Goal: Task Accomplishment & Management: Complete application form

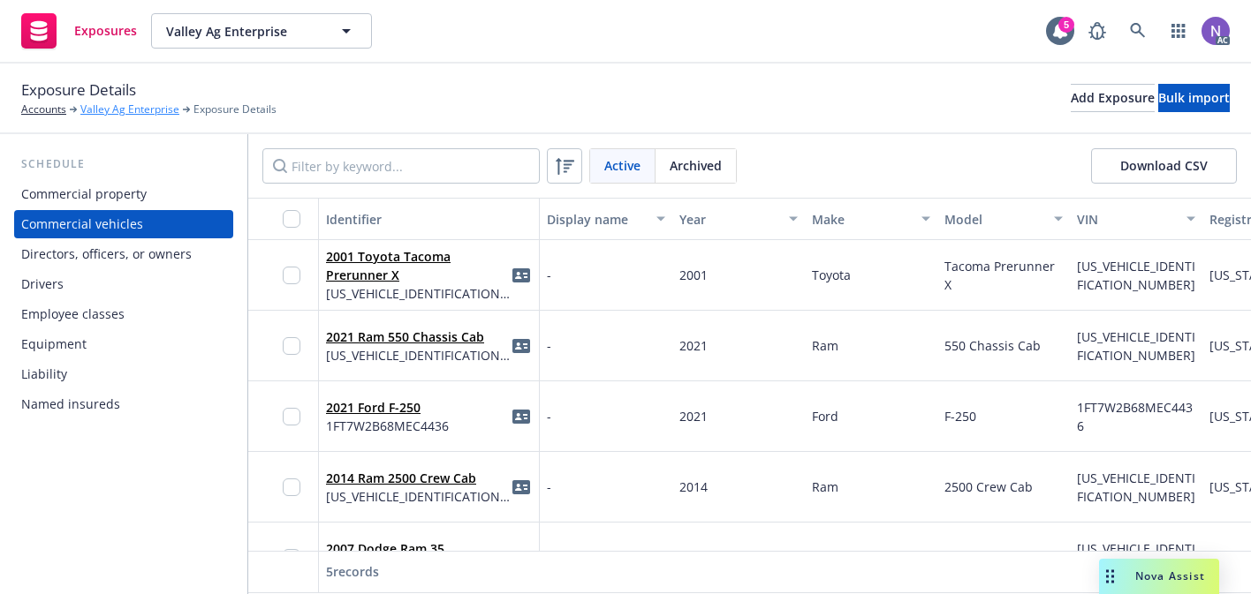
click at [147, 108] on link "Valley Ag Enterprise" at bounding box center [129, 110] width 99 height 16
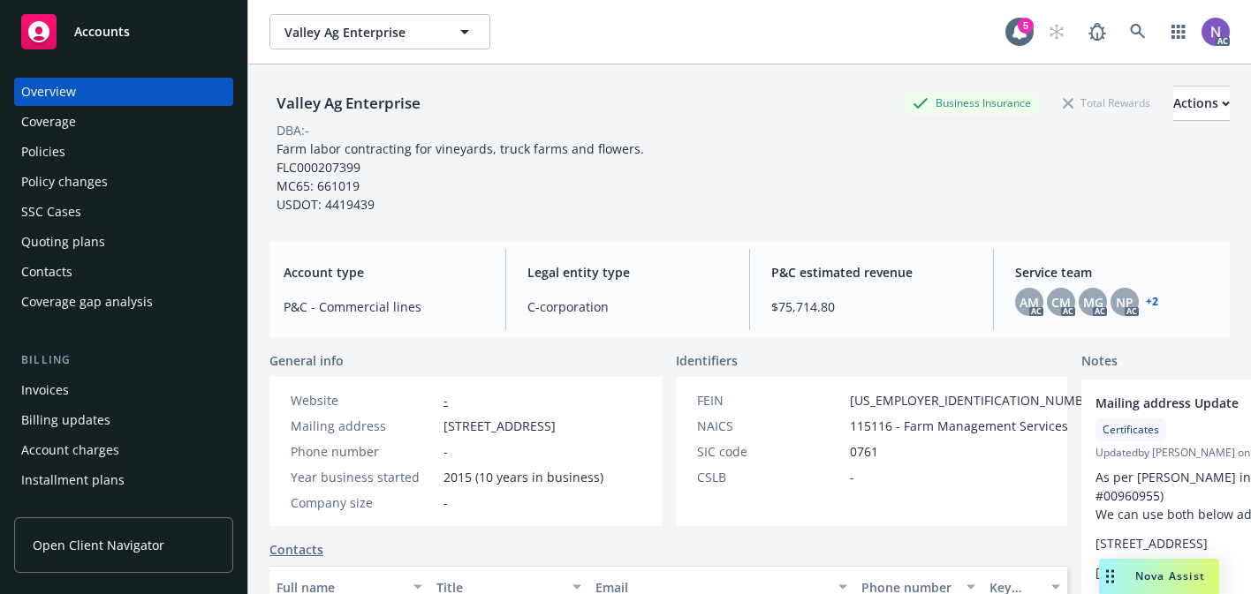
click at [110, 236] on div "Quoting plans" at bounding box center [123, 242] width 205 height 28
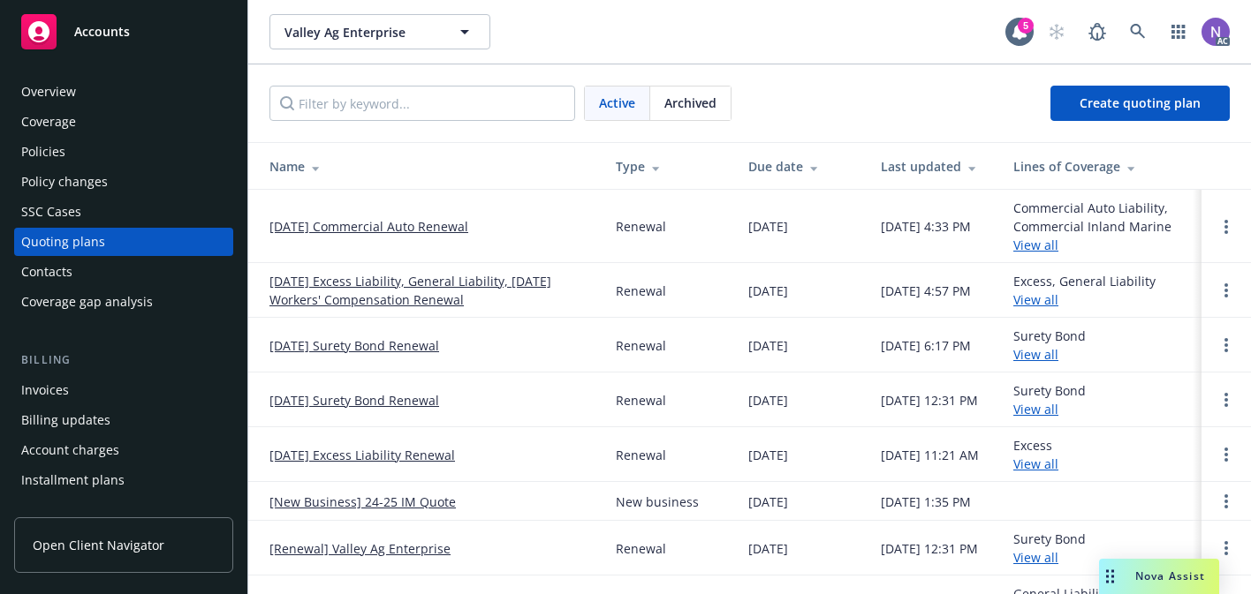
click at [396, 235] on link "[DATE] Commercial Auto Renewal" at bounding box center [368, 226] width 199 height 19
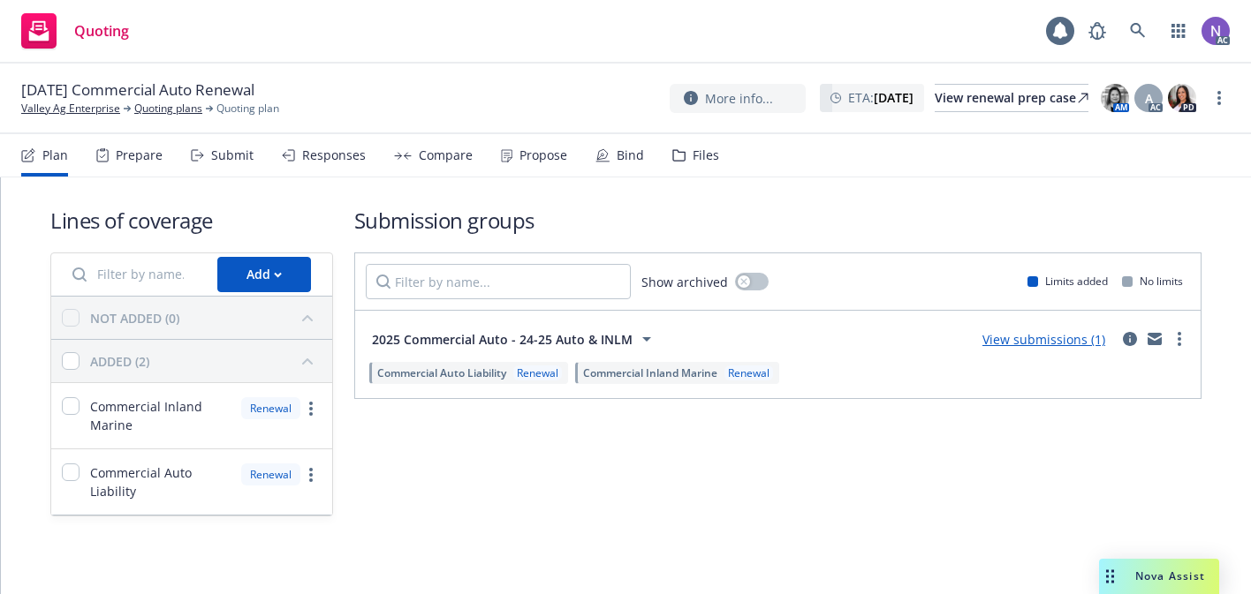
click at [693, 169] on div "Files" at bounding box center [695, 155] width 47 height 42
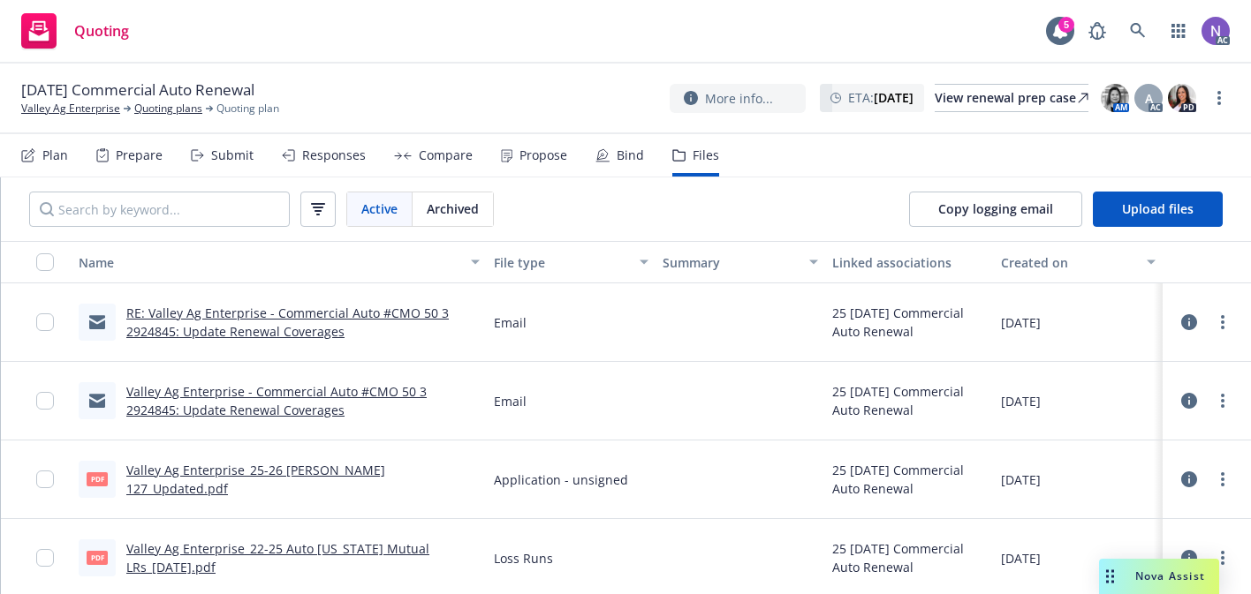
click at [1131, 190] on div "Copy logging email Upload files" at bounding box center [1066, 210] width 370 height 64
click at [1136, 211] on span "Upload files" at bounding box center [1158, 209] width 72 height 17
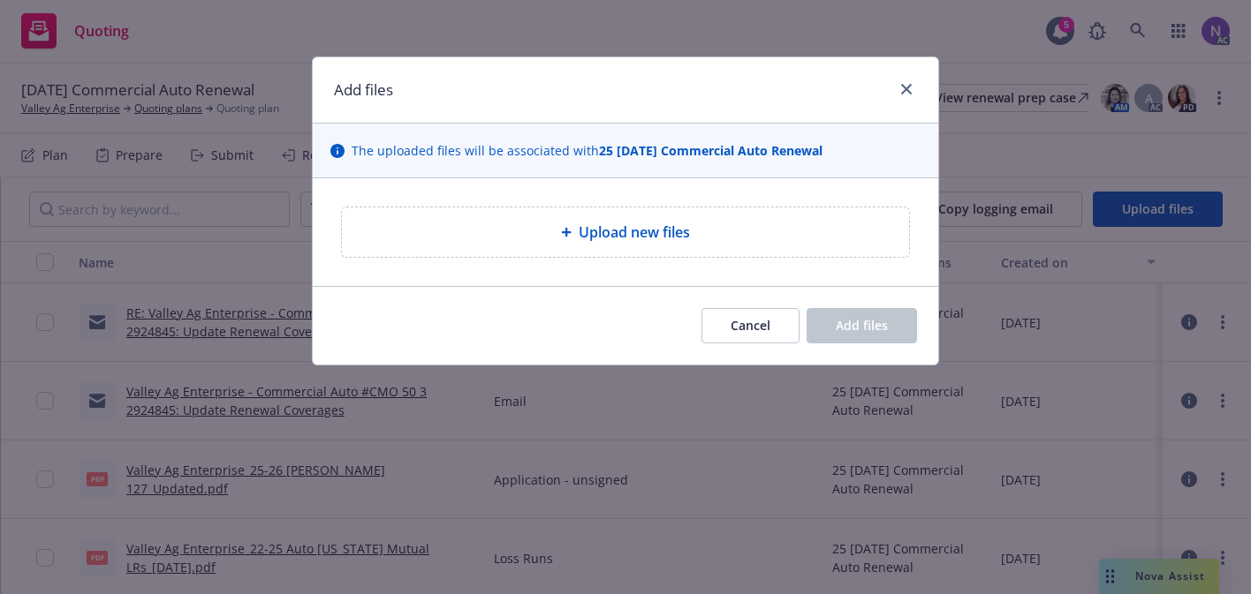
click at [535, 241] on div "Upload new files" at bounding box center [625, 232] width 539 height 21
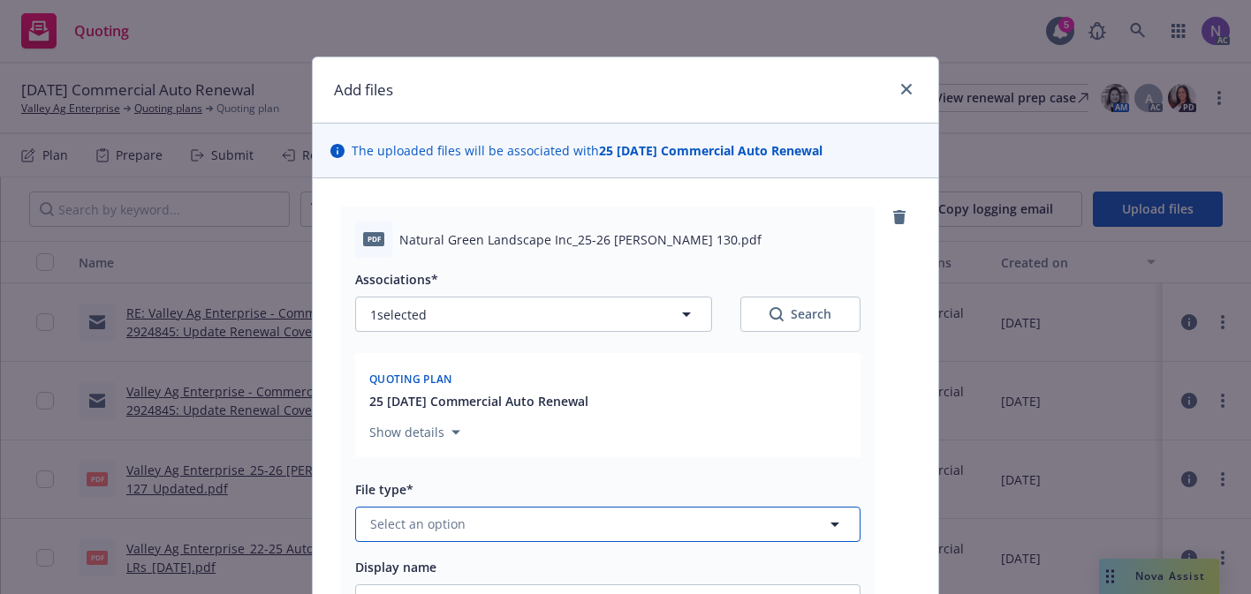
click at [693, 528] on button "Select an option" at bounding box center [607, 524] width 505 height 35
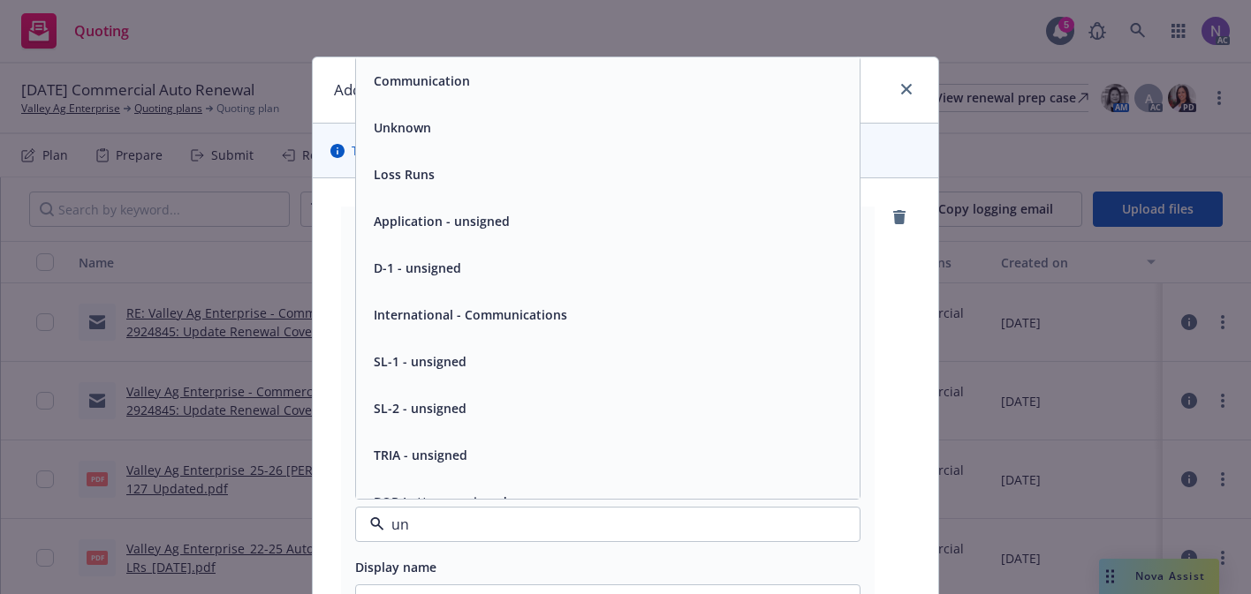
type input "u"
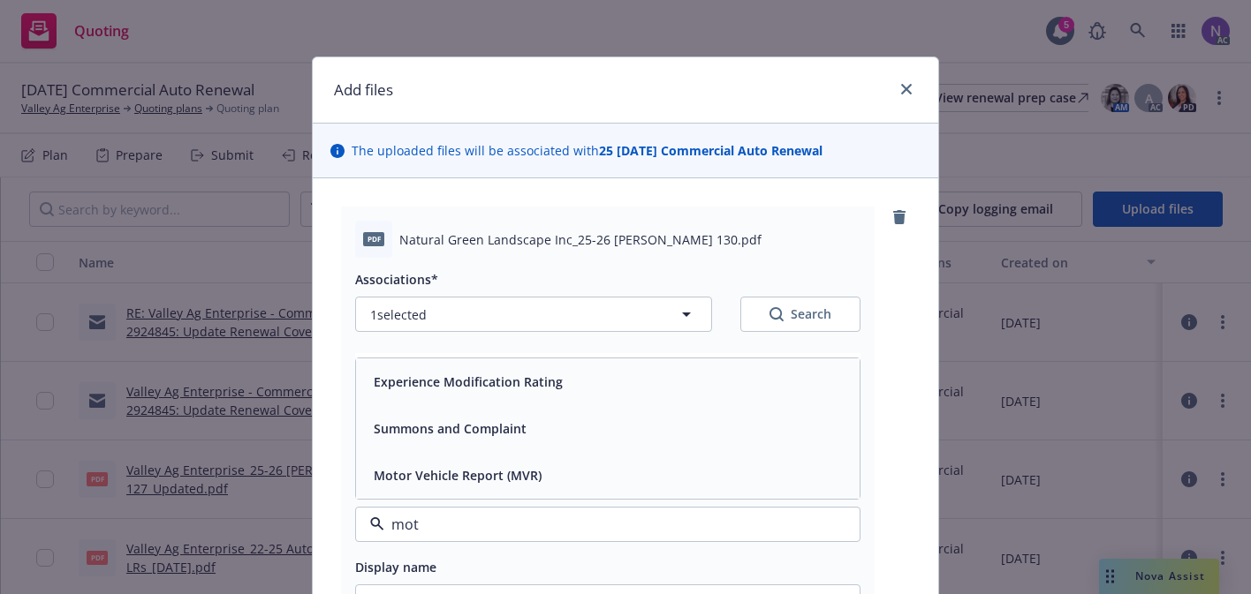
type input "moto"
click at [627, 487] on div "Motor Vehicle Report (MVR)" at bounding box center [608, 476] width 482 height 26
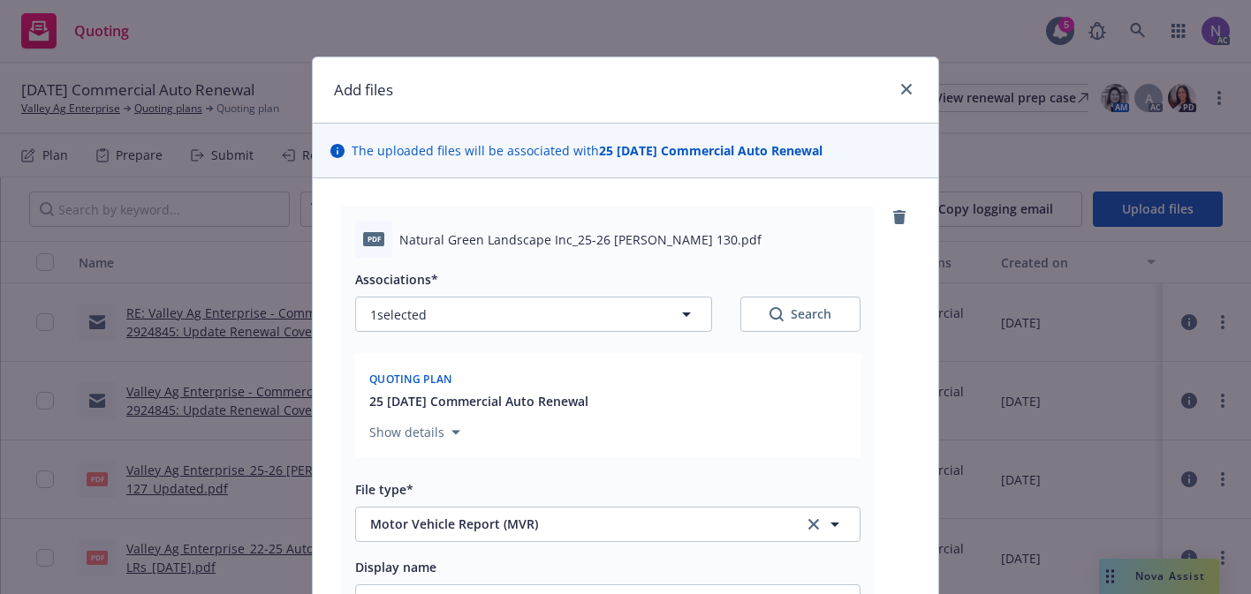
scroll to position [360, 0]
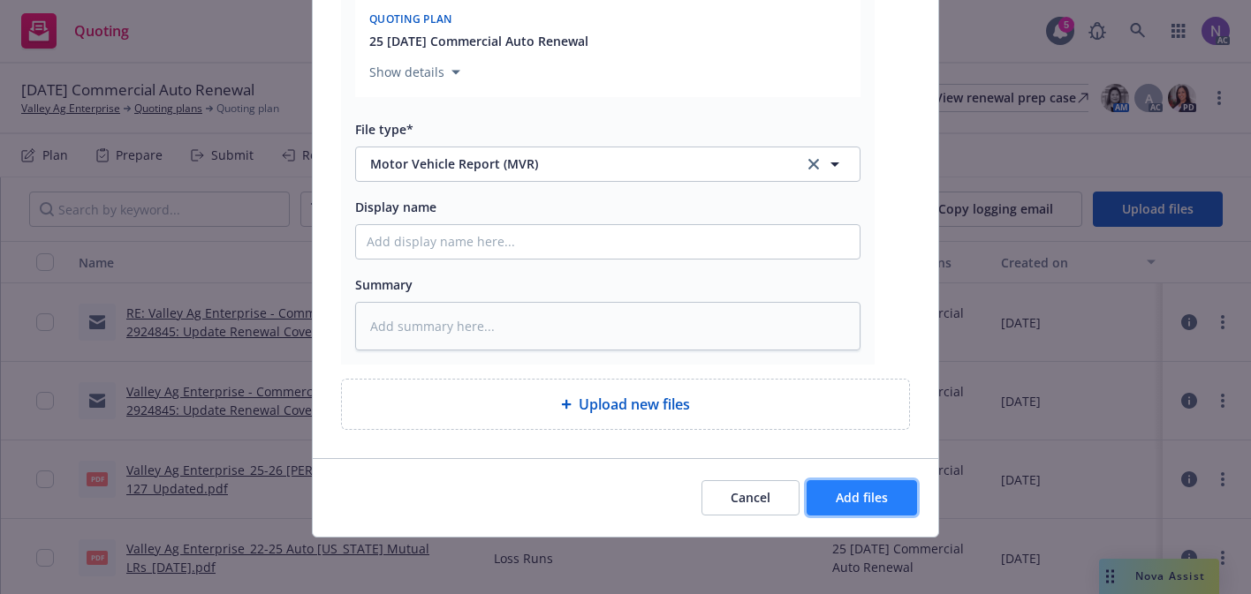
click at [837, 488] on button "Add files" at bounding box center [862, 498] width 110 height 35
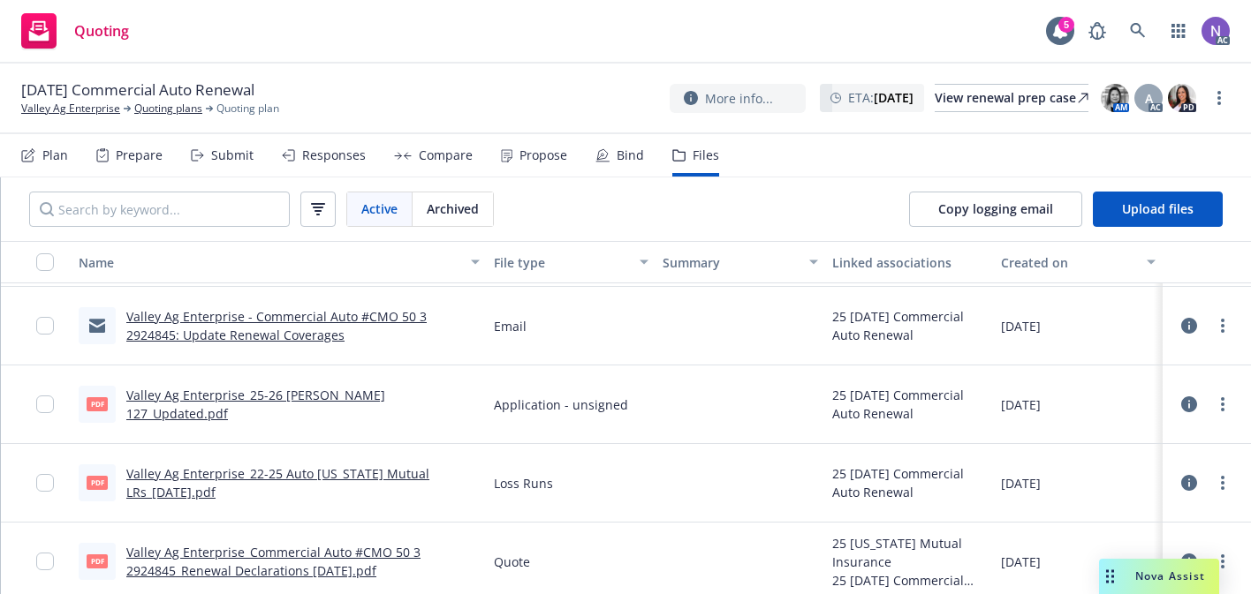
scroll to position [161, 0]
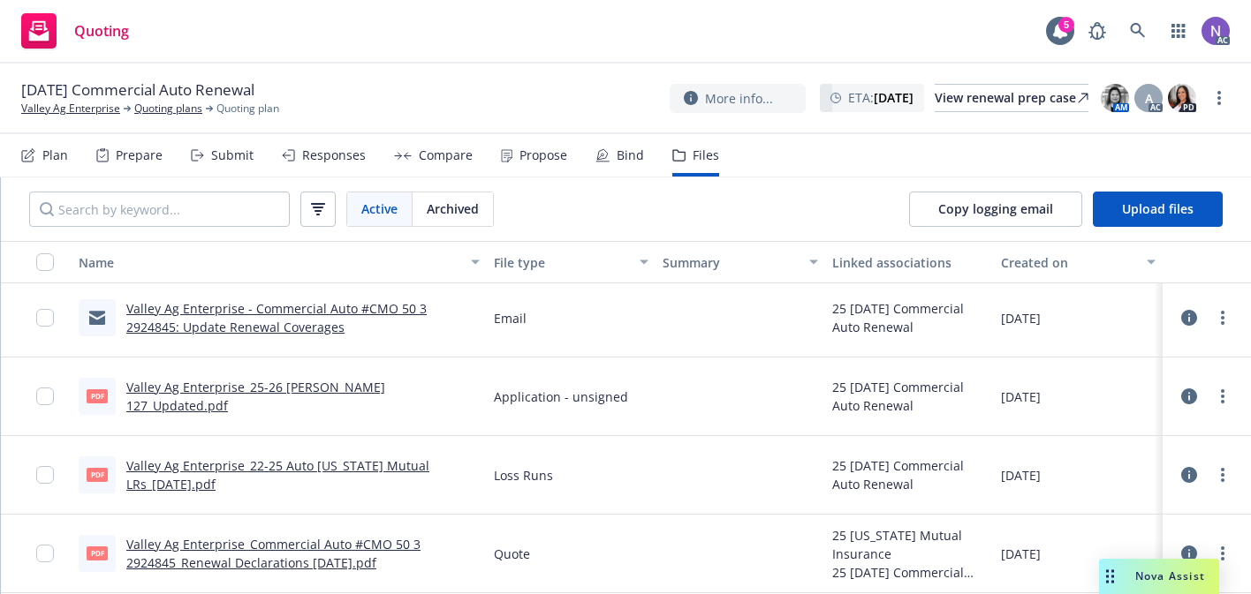
click at [385, 396] on link "Valley Ag Enterprise_25-26 Acord 127_Updated.pdf" at bounding box center [255, 396] width 259 height 35
click at [126, 163] on div "Prepare" at bounding box center [139, 155] width 47 height 14
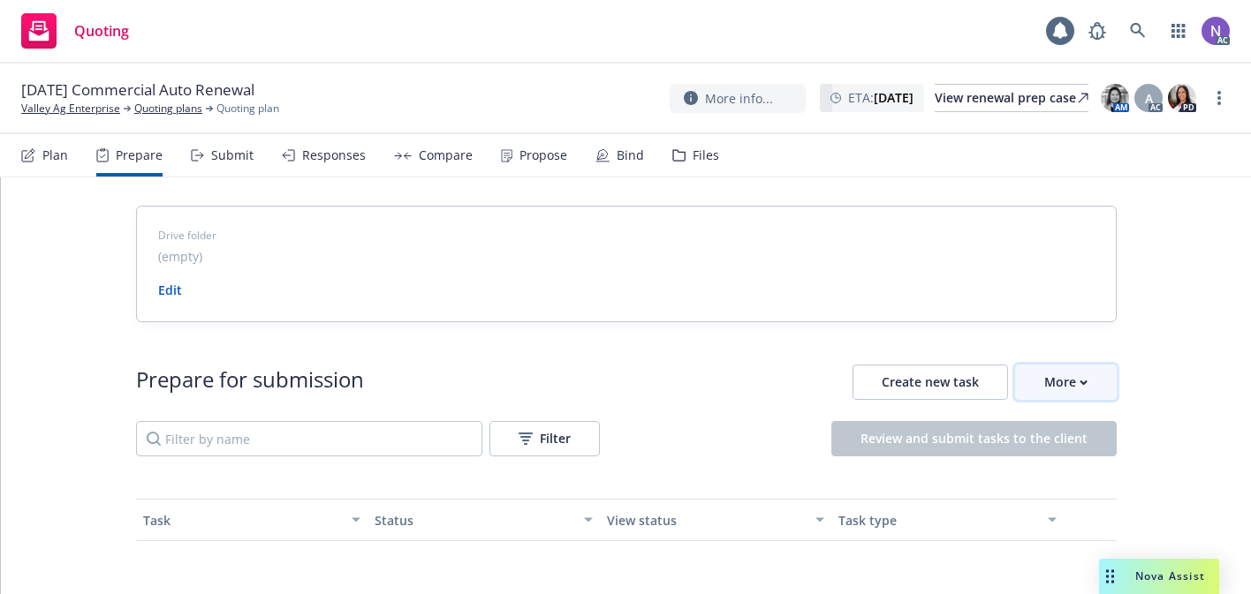
click at [1018, 370] on button "More" at bounding box center [1066, 382] width 102 height 35
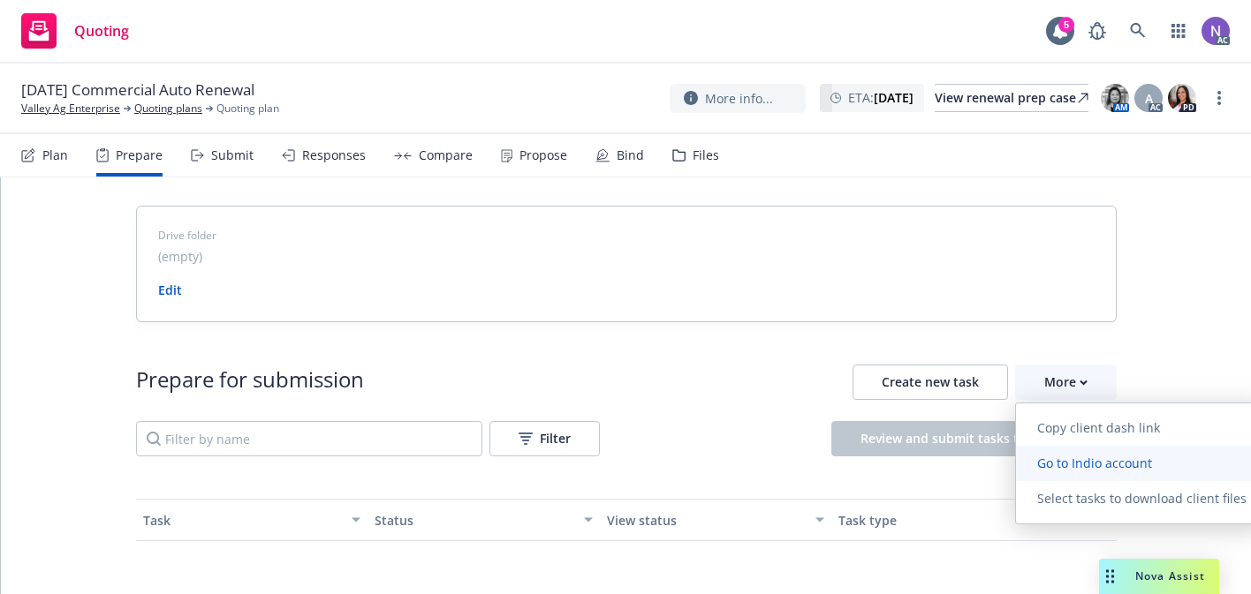
click at [1086, 458] on span "Go to Indio account" at bounding box center [1094, 463] width 157 height 17
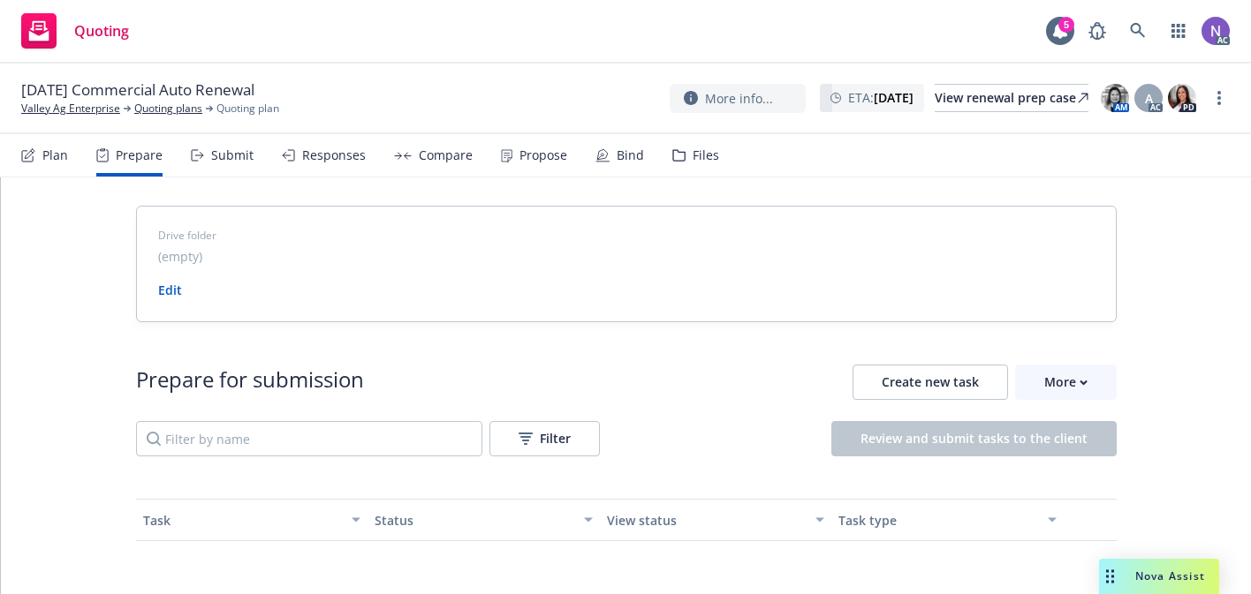
click at [673, 162] on div "Files" at bounding box center [695, 155] width 47 height 42
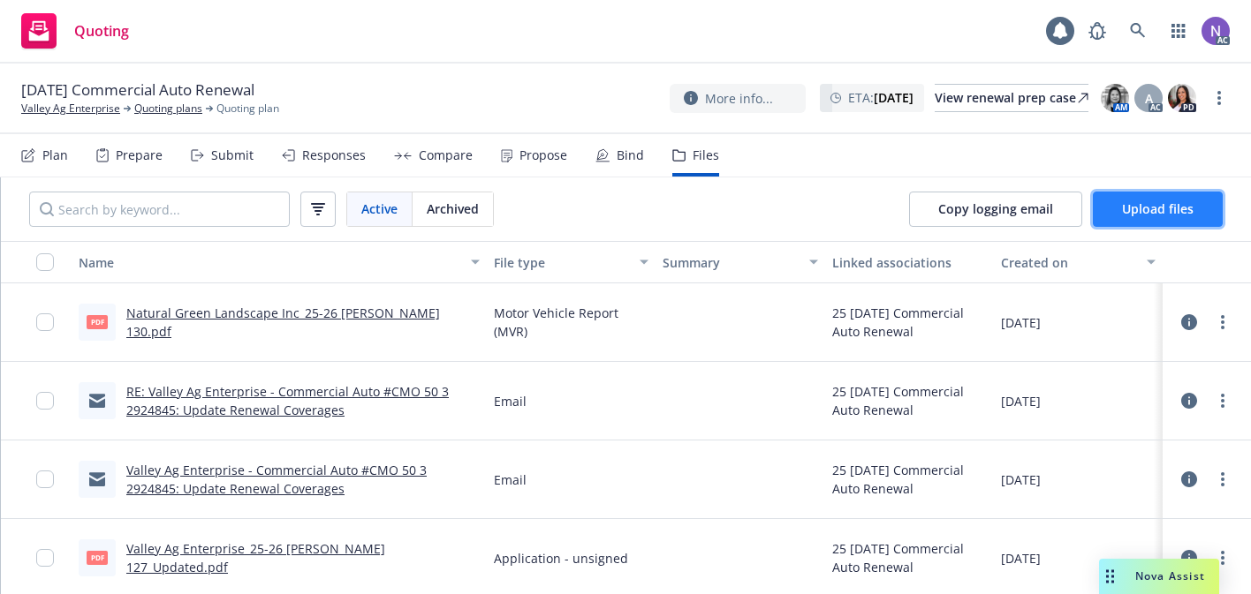
click at [1145, 217] on button "Upload files" at bounding box center [1158, 209] width 130 height 35
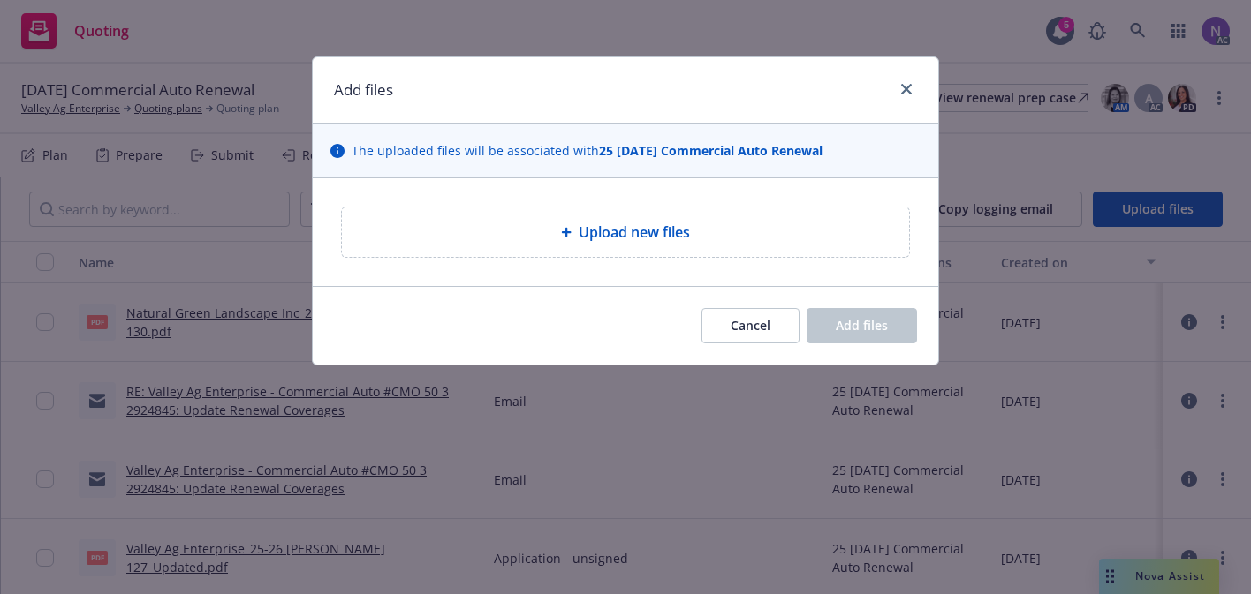
click at [617, 239] on span "Upload new files" at bounding box center [634, 232] width 111 height 21
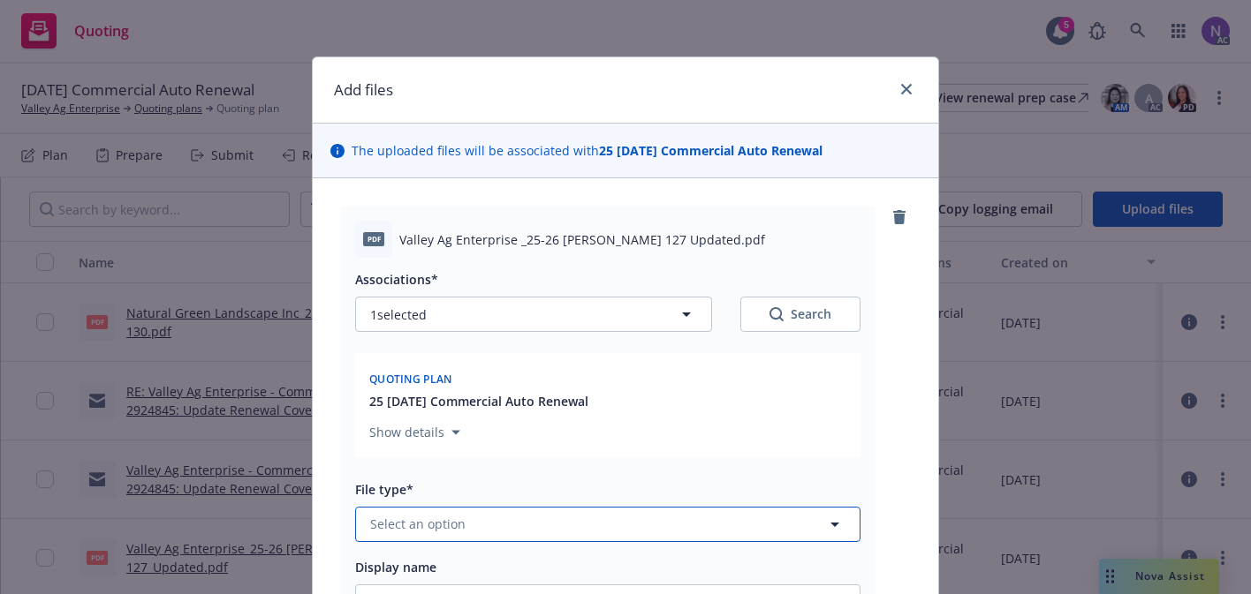
click at [536, 525] on button "Select an option" at bounding box center [607, 524] width 505 height 35
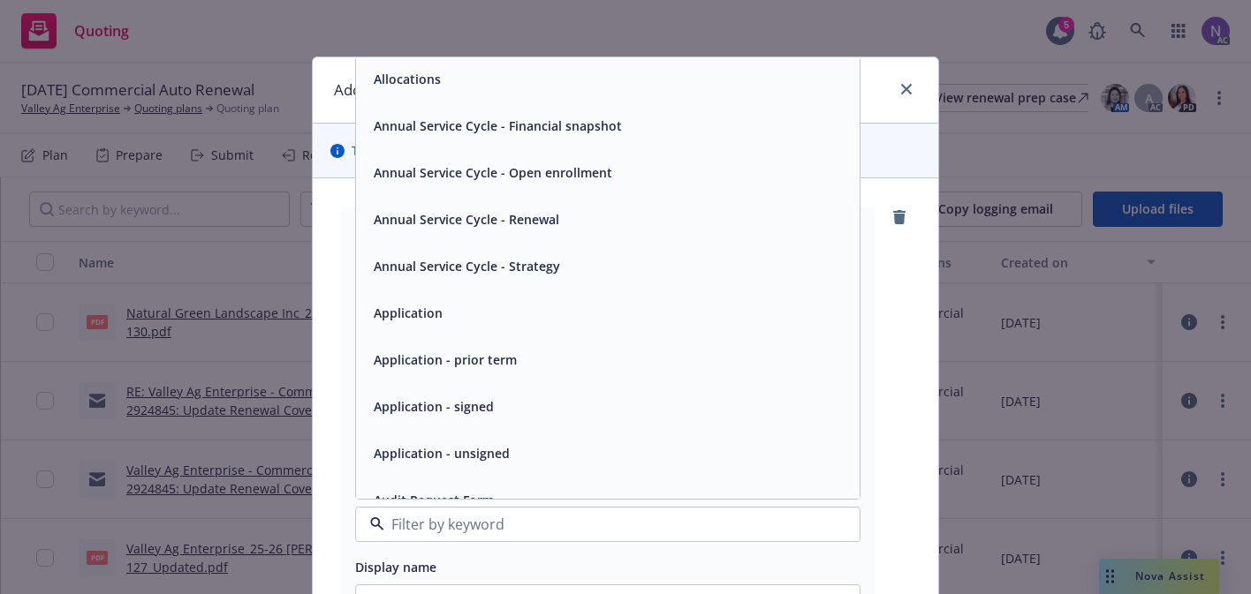
scroll to position [55, 0]
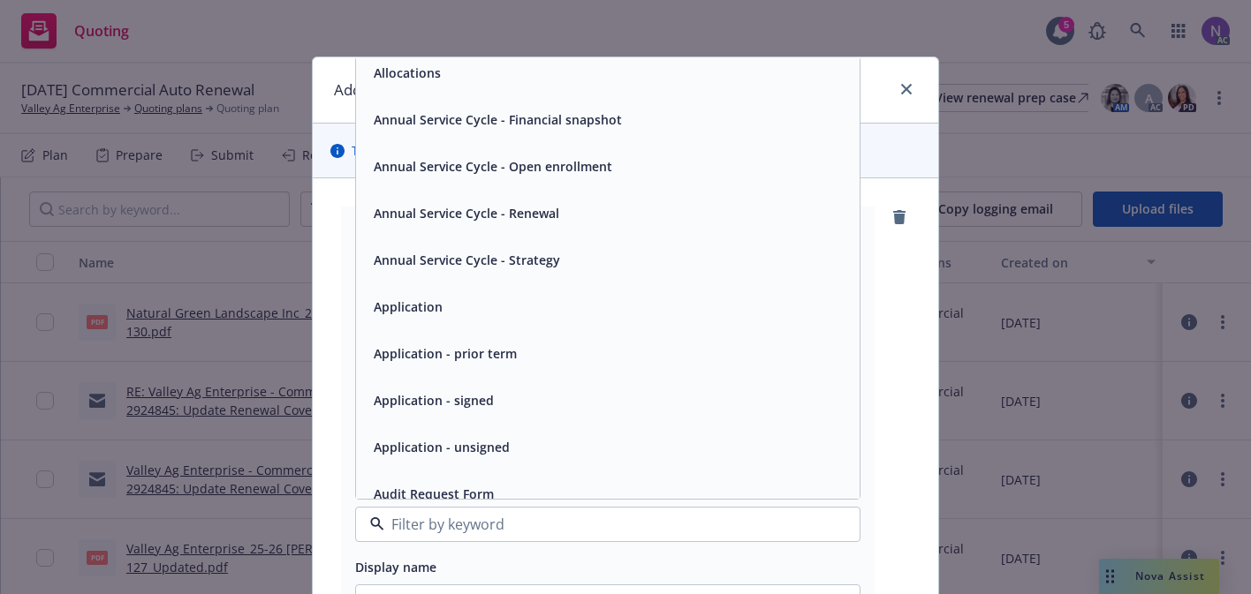
click at [577, 460] on div "Application - unsigned" at bounding box center [608, 447] width 504 height 47
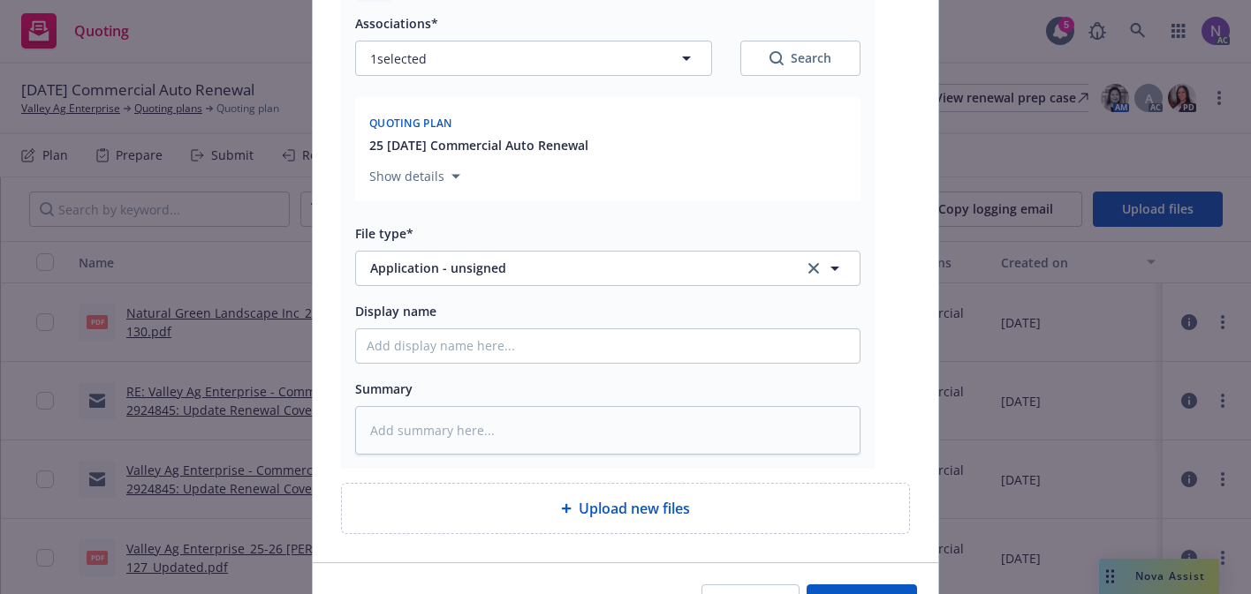
scroll to position [360, 0]
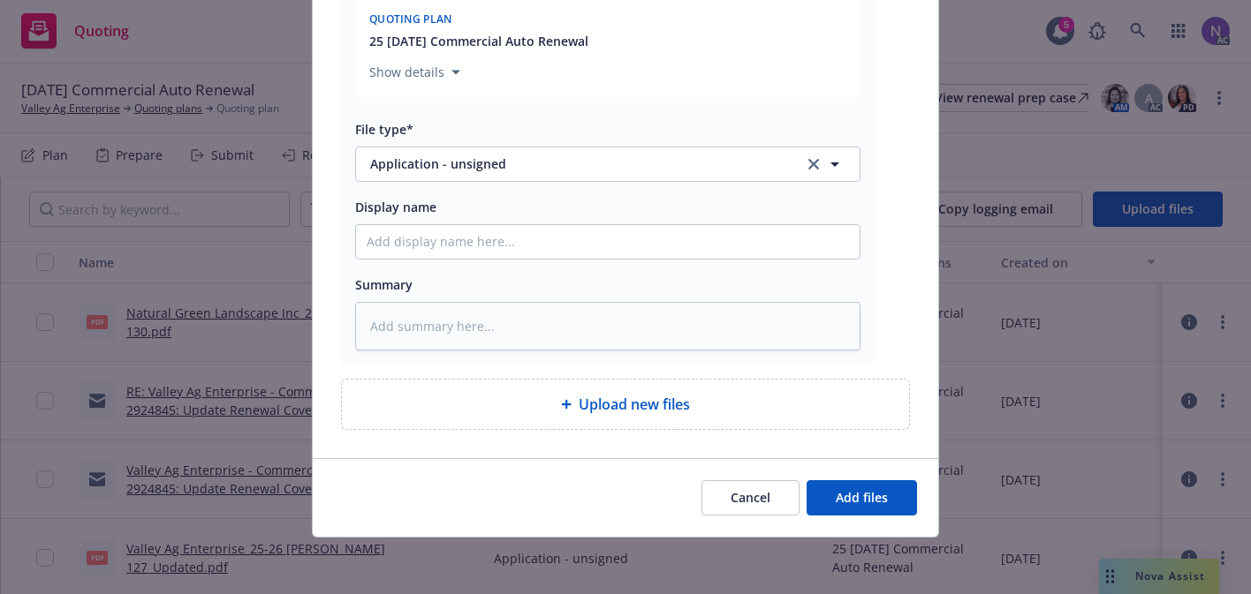
click at [875, 527] on div "Cancel Add files" at bounding box center [625, 497] width 625 height 79
click at [881, 504] on span "Add files" at bounding box center [862, 497] width 52 height 17
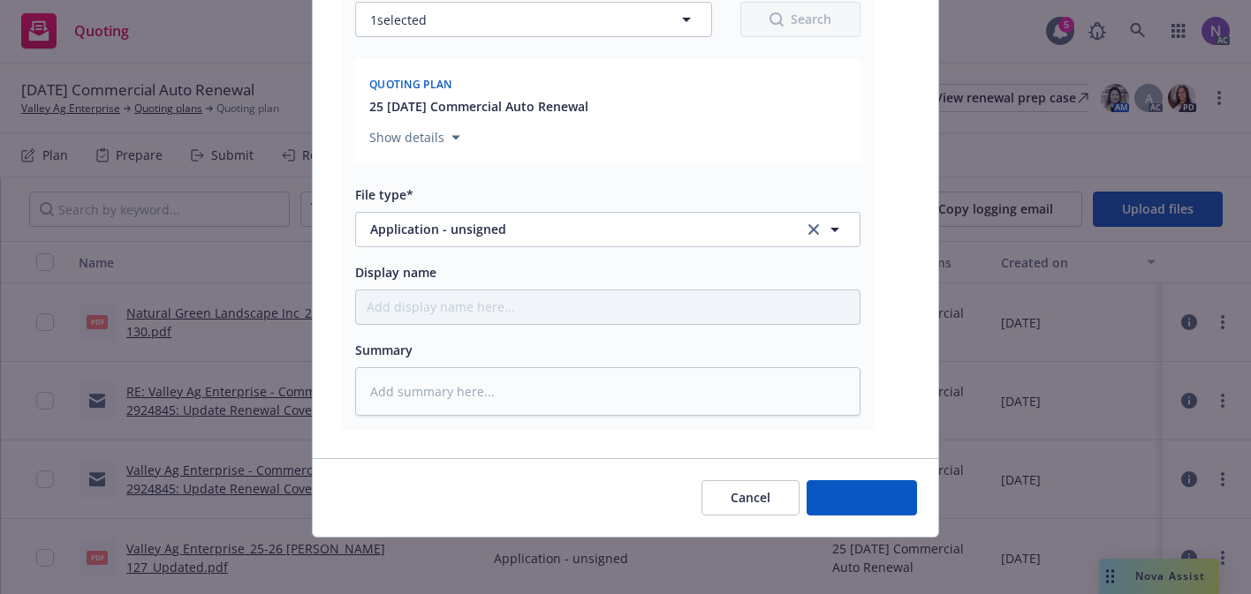
scroll to position [295, 0]
type textarea "x"
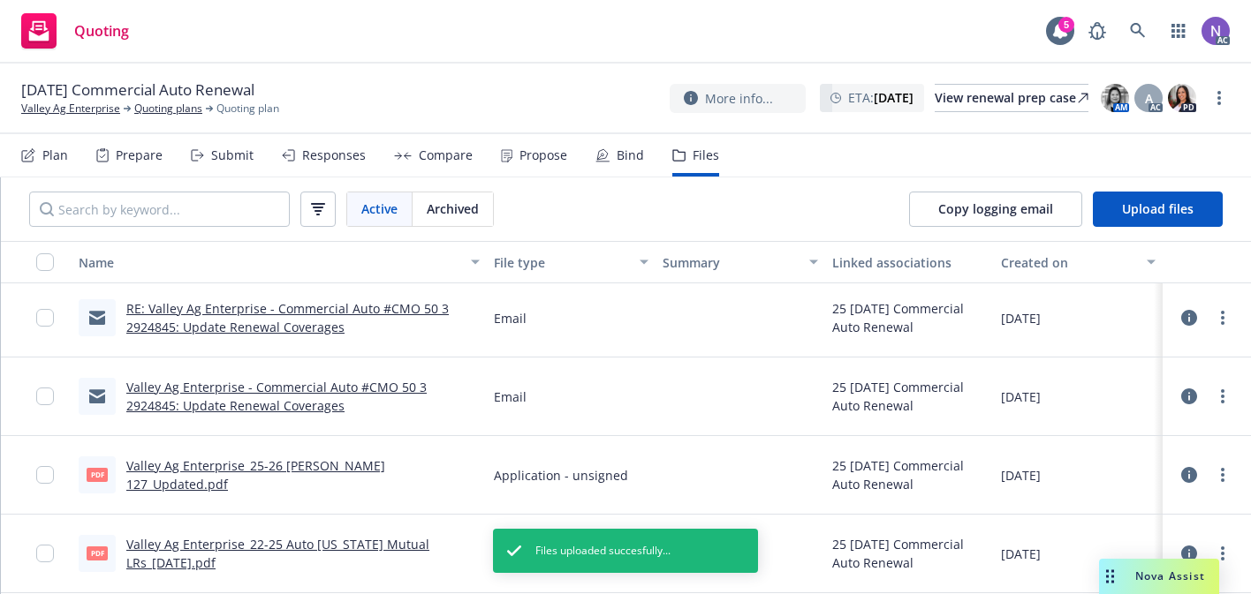
scroll to position [164, 0]
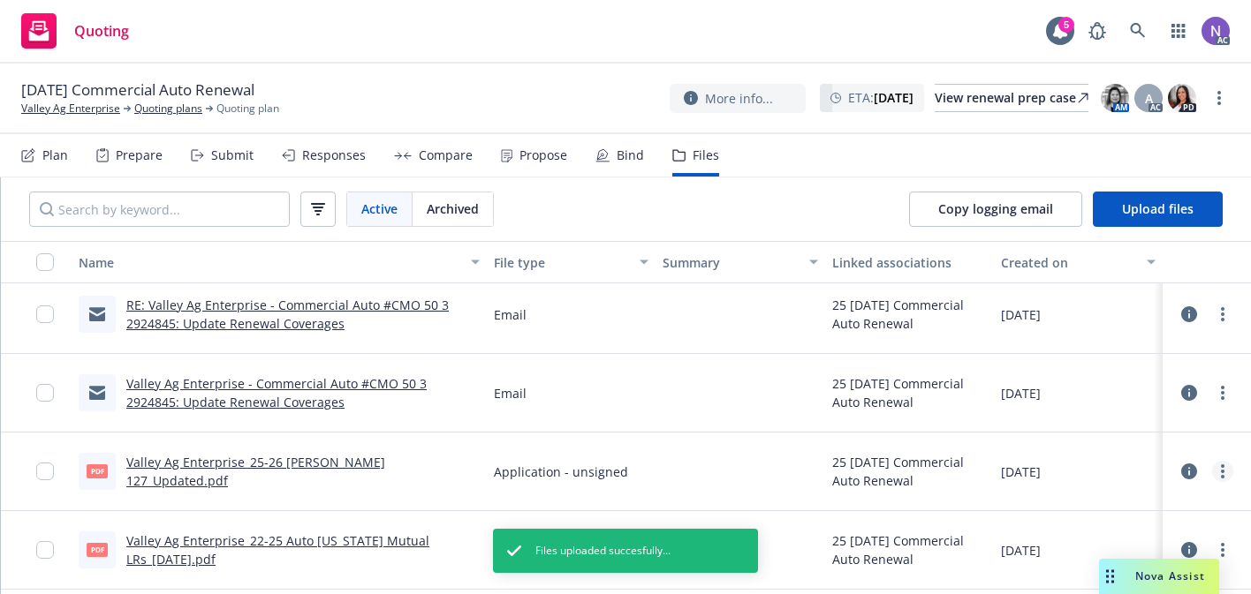
click at [1216, 479] on link "more" at bounding box center [1222, 471] width 21 height 21
click at [1146, 333] on link "Archive" at bounding box center [1144, 329] width 176 height 35
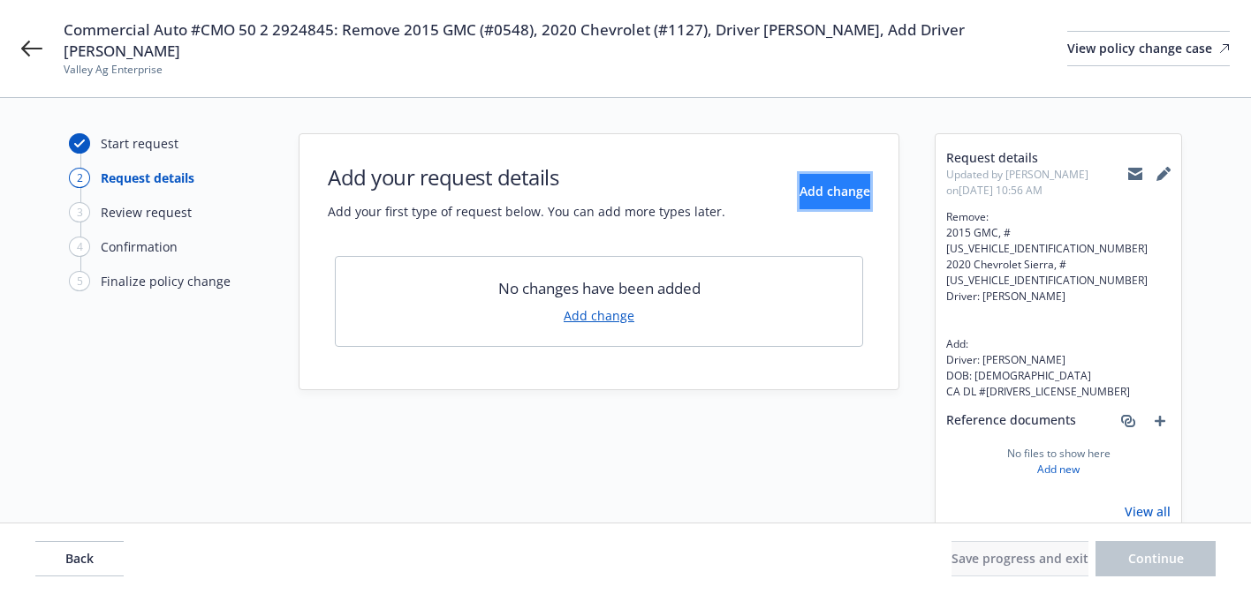
click at [806, 181] on button "Add change" at bounding box center [834, 191] width 71 height 35
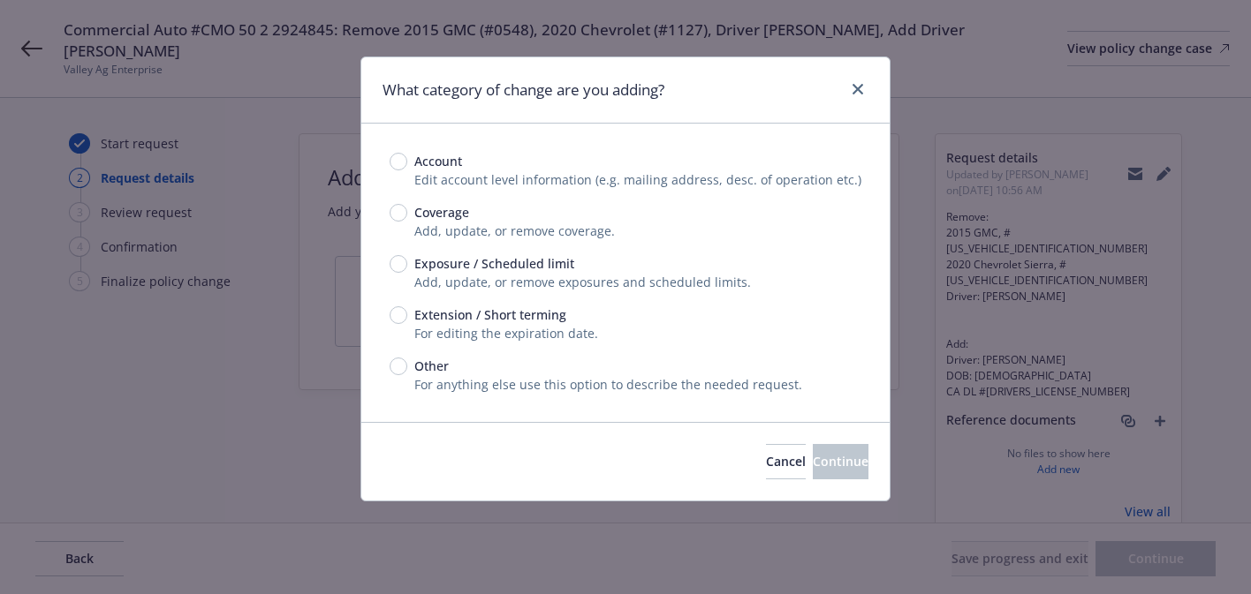
click at [564, 281] on span "Add, update, or remove exposures and scheduled limits." at bounding box center [582, 282] width 337 height 17
click at [524, 272] on span "Exposure / Scheduled limit" at bounding box center [494, 263] width 160 height 19
click at [407, 272] on input "Exposure / Scheduled limit" at bounding box center [399, 264] width 18 height 18
radio input "true"
click at [814, 473] on button "Continue" at bounding box center [841, 461] width 56 height 35
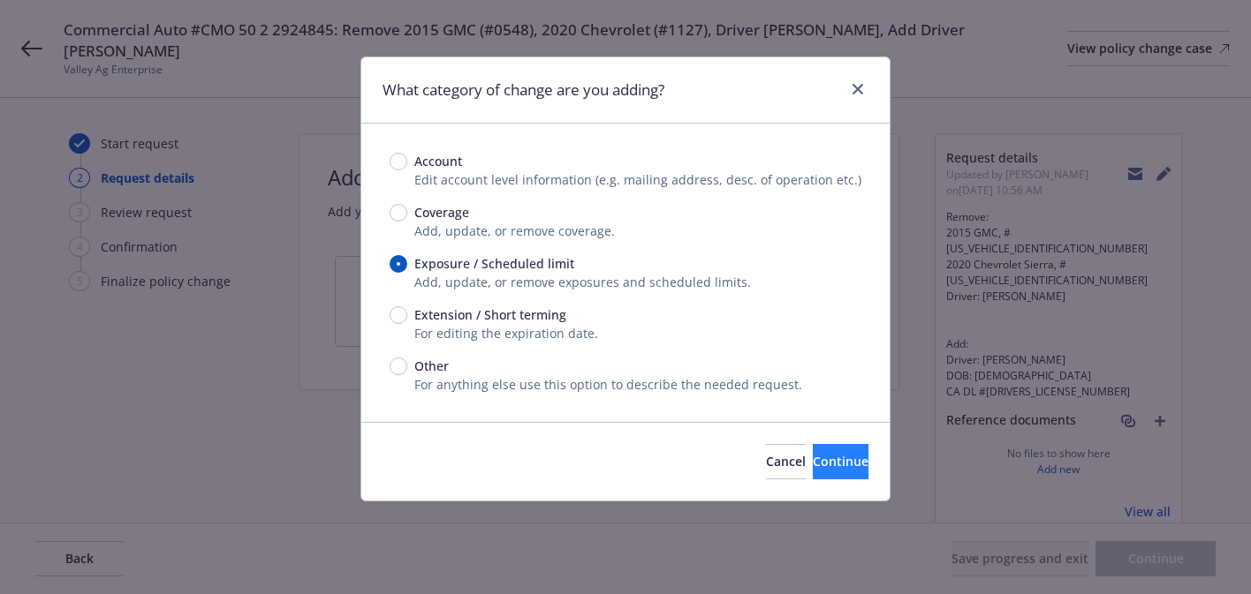
type textarea "x"
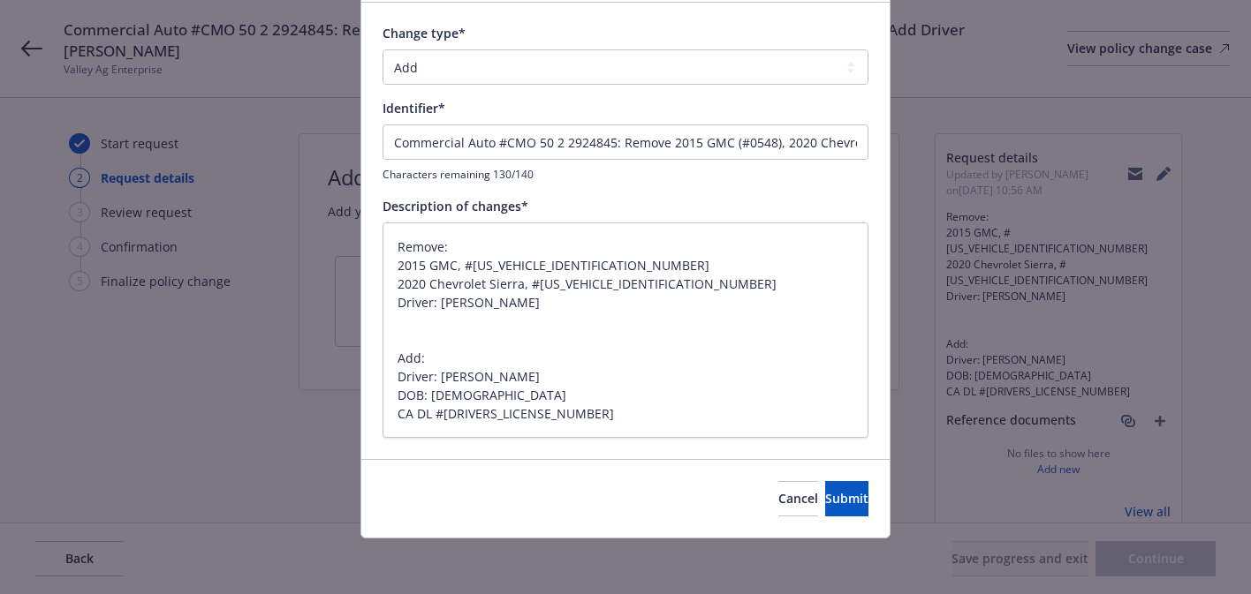
scroll to position [105, 0]
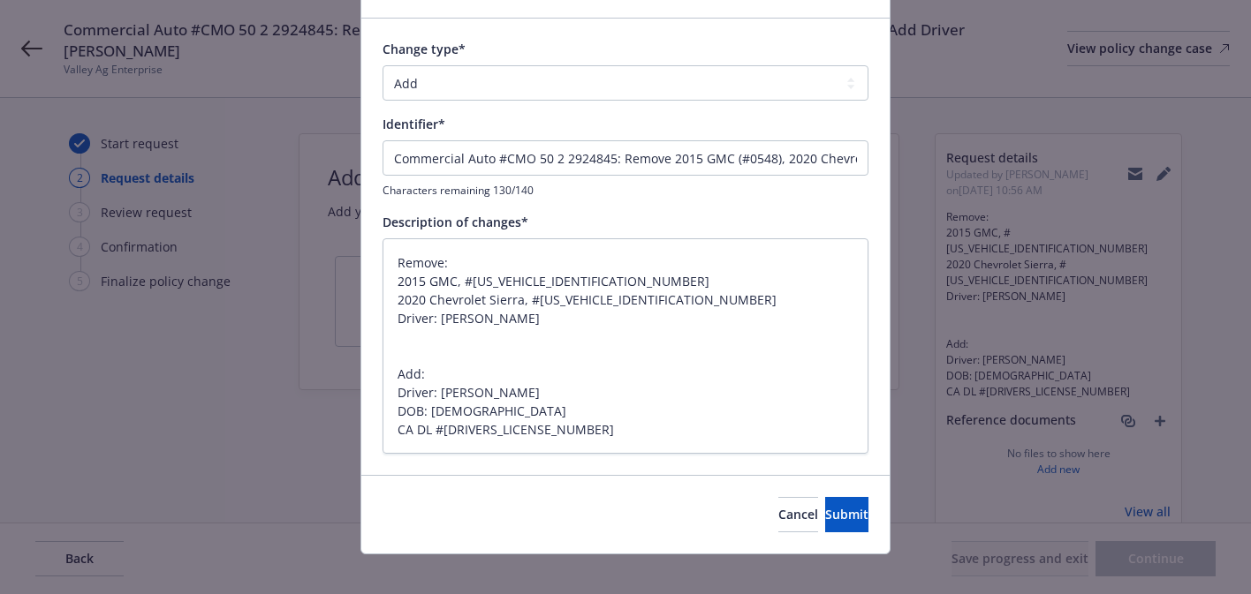
click at [778, 110] on div "Change type* Add Audit Change Remove Identifier* Commercial Auto #CMO 50 2 2924…" at bounding box center [625, 246] width 486 height 413
click at [774, 87] on select "Add Audit Change Remove" at bounding box center [625, 82] width 486 height 35
select select "CHANGE"
click at [382, 65] on select "Add Audit Change Remove" at bounding box center [625, 82] width 486 height 35
click at [825, 527] on button "Submit" at bounding box center [846, 514] width 43 height 35
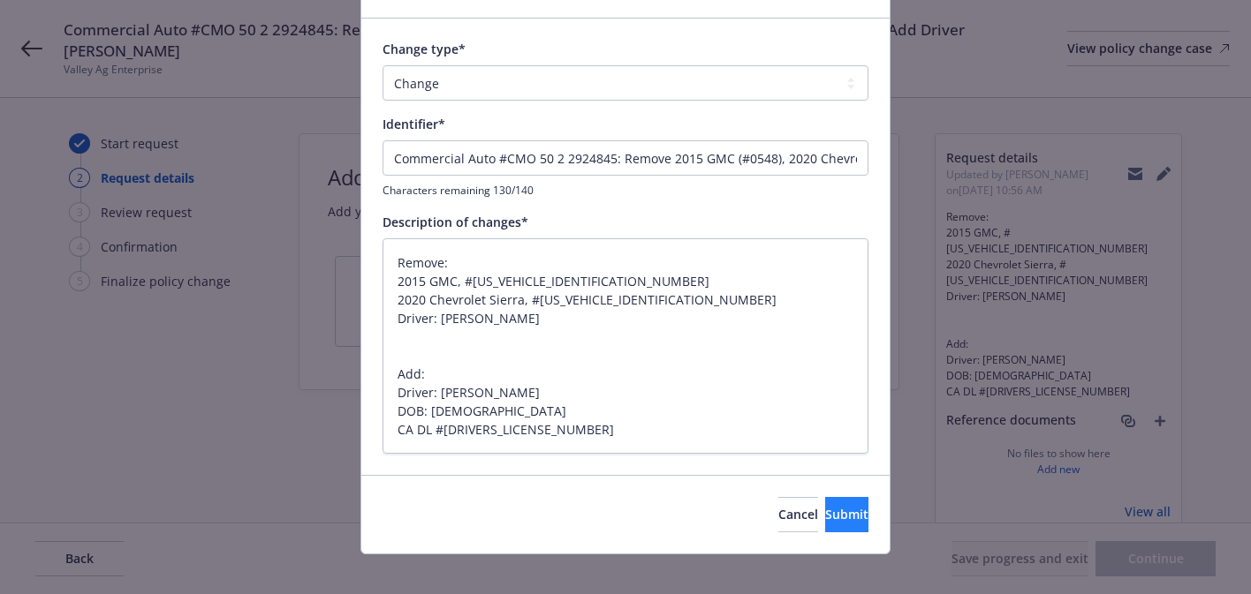
type textarea "x"
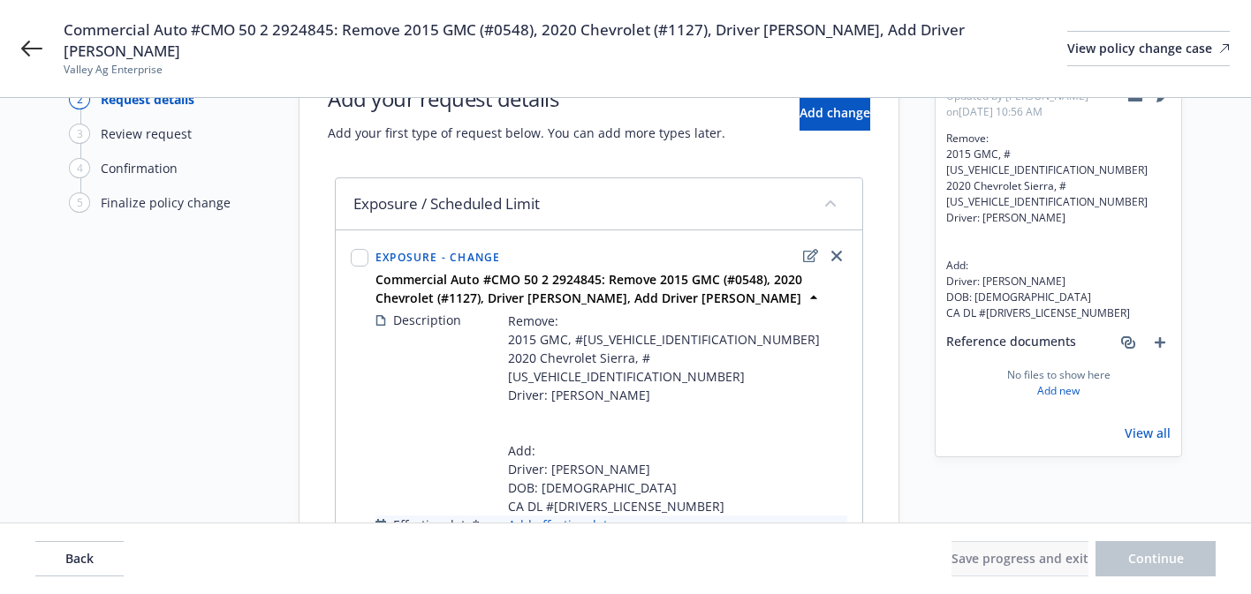
scroll to position [187, 0]
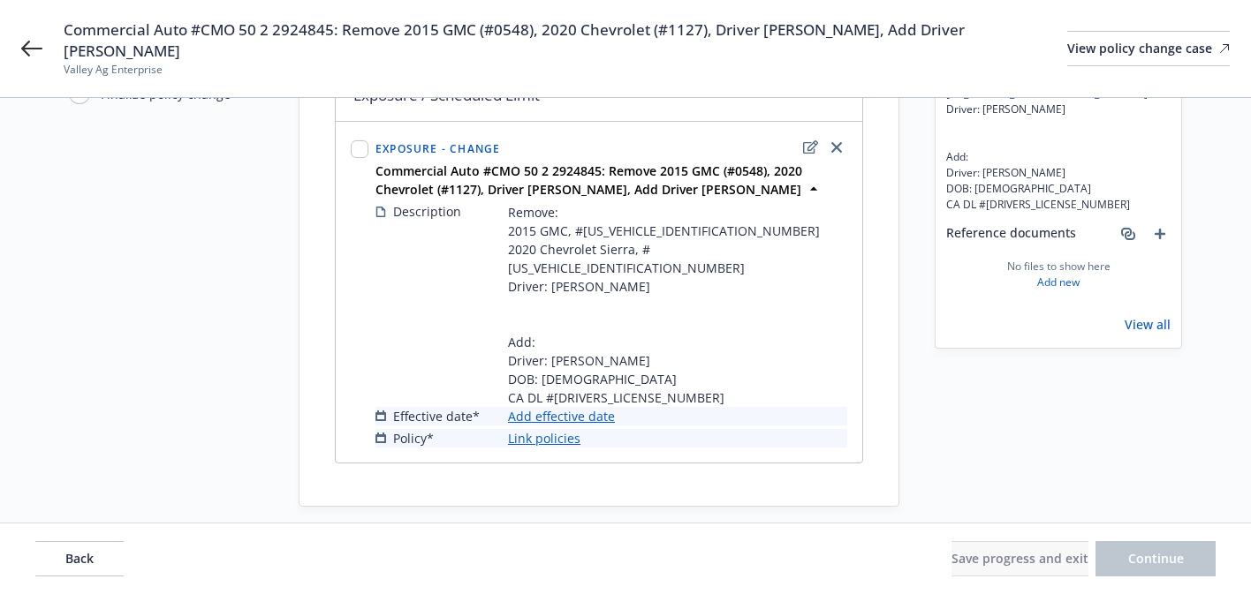
click at [558, 407] on link "Add effective date" at bounding box center [561, 416] width 107 height 19
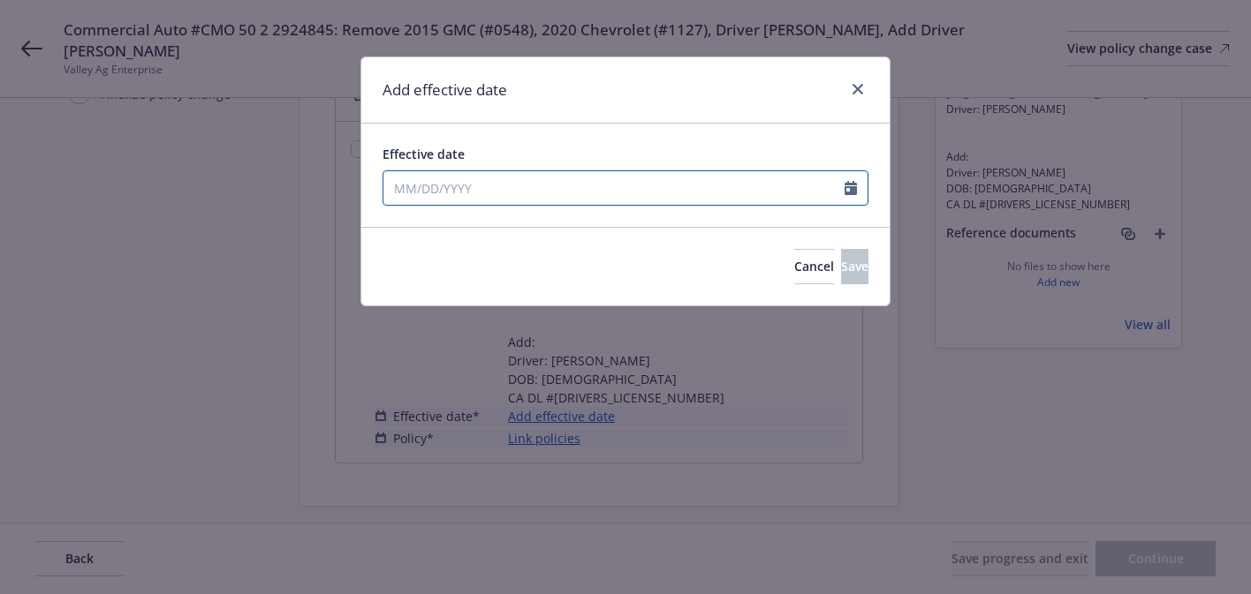
click at [571, 190] on input "Effective date" at bounding box center [613, 188] width 461 height 34
select select "10"
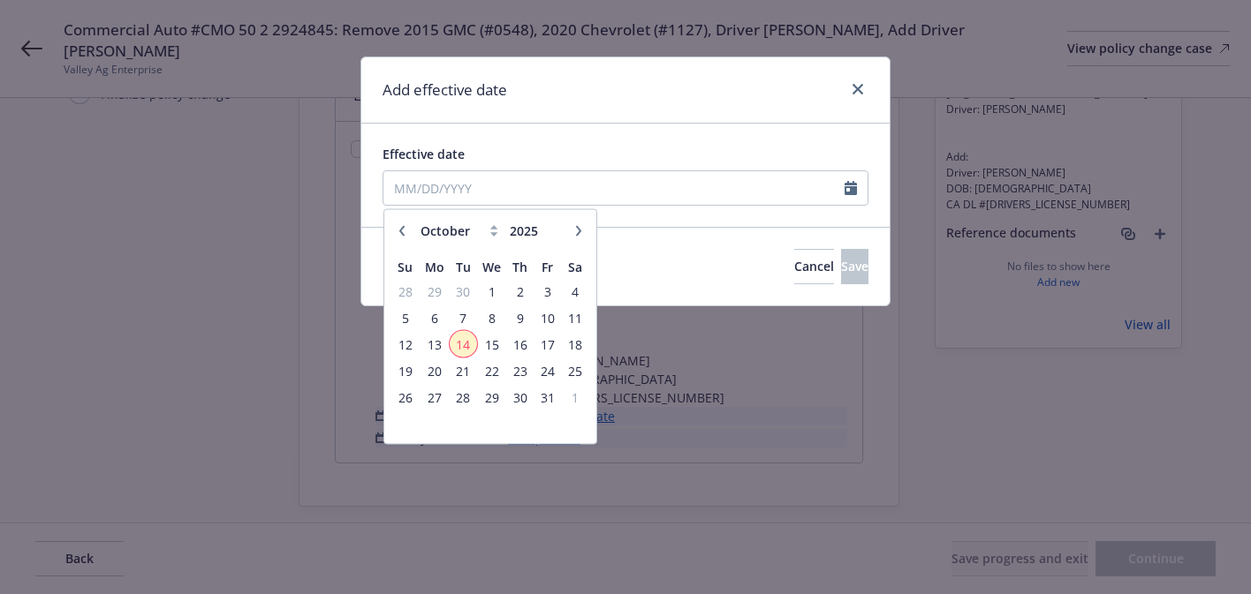
click at [465, 349] on span "14" at bounding box center [463, 344] width 24 height 22
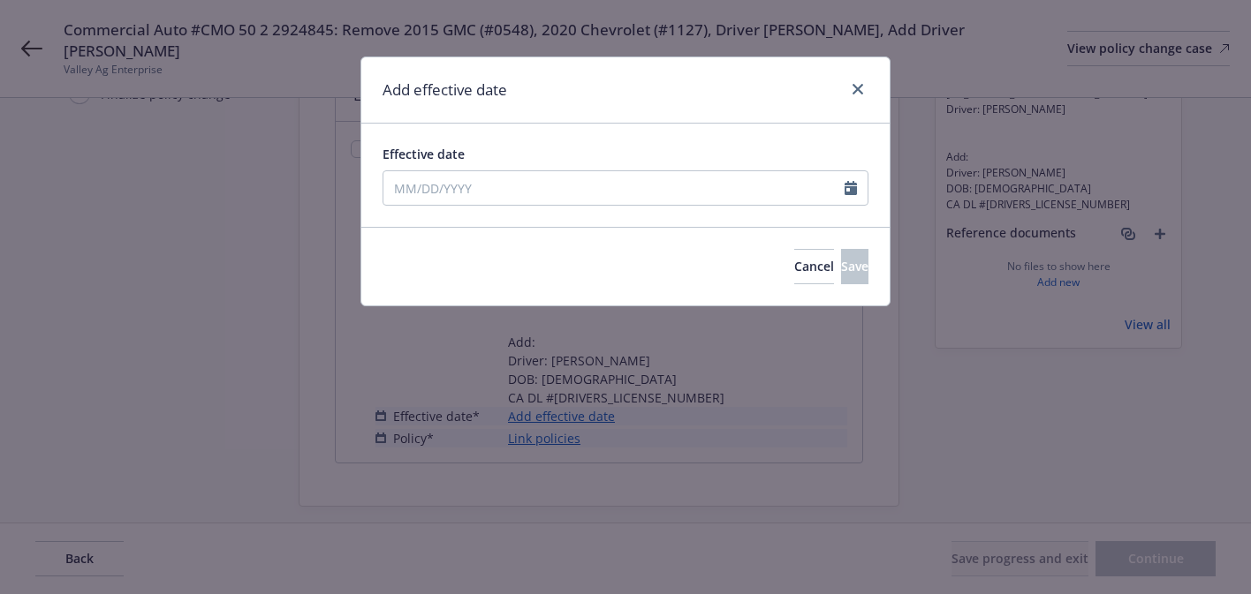
type input "10/14/2025"
click at [841, 263] on span "Save" at bounding box center [854, 266] width 27 height 17
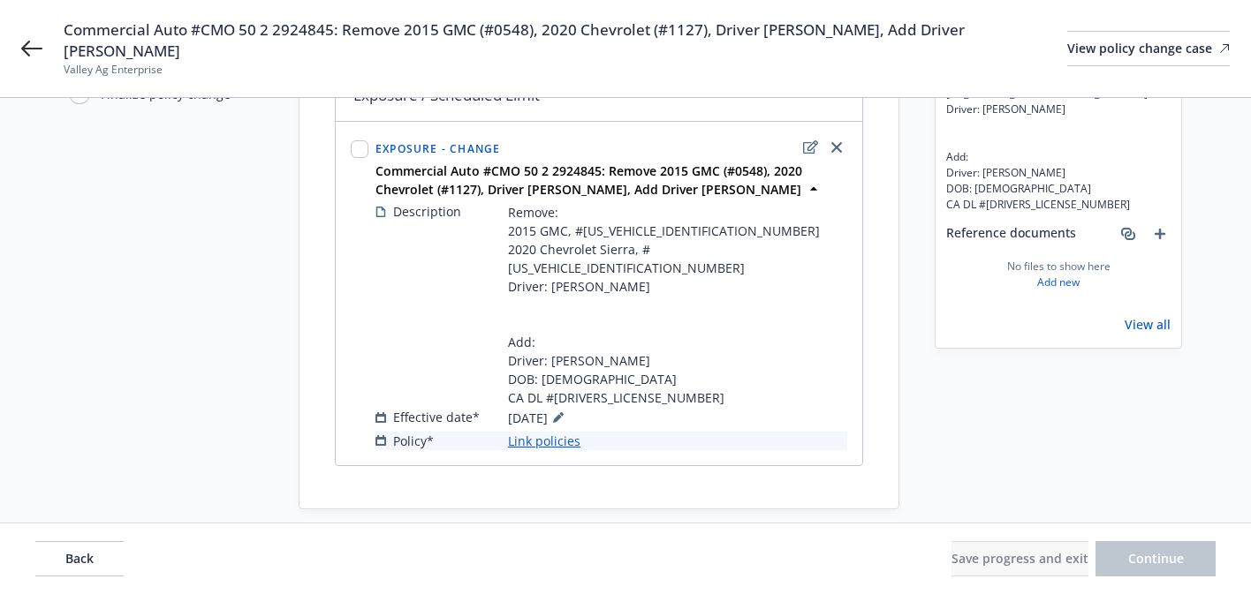
click at [566, 432] on link "Link policies" at bounding box center [544, 441] width 72 height 19
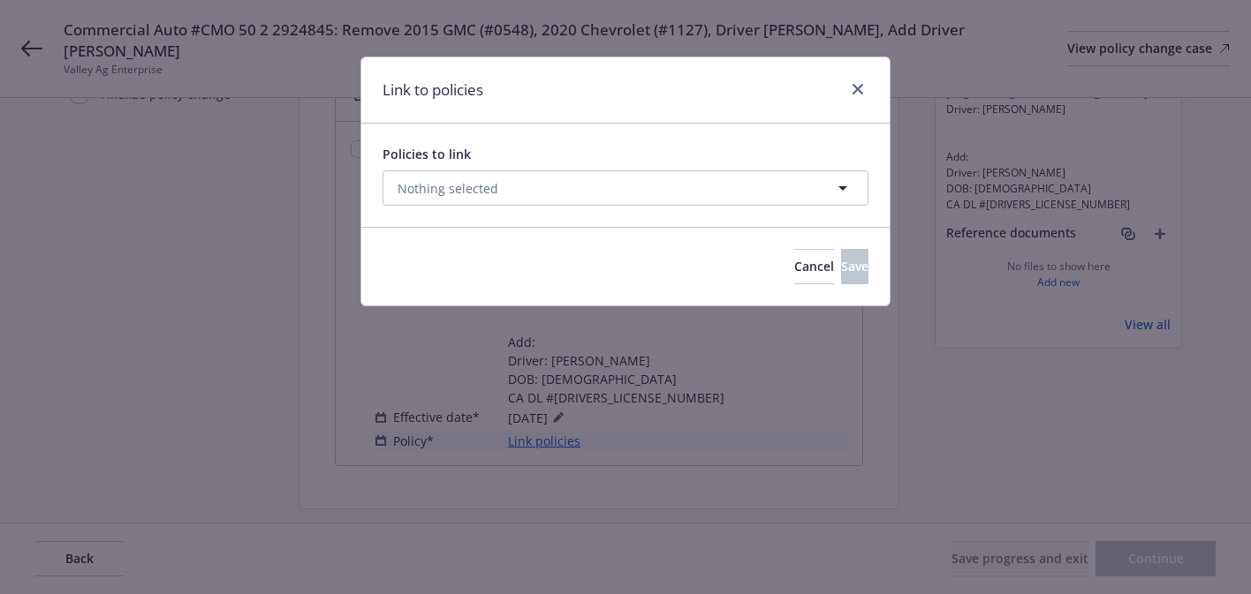
click at [598, 206] on div "Policies to link Nothing selected" at bounding box center [625, 175] width 528 height 103
click at [604, 193] on button "Nothing selected" at bounding box center [625, 187] width 486 height 35
select select "ACTIVE"
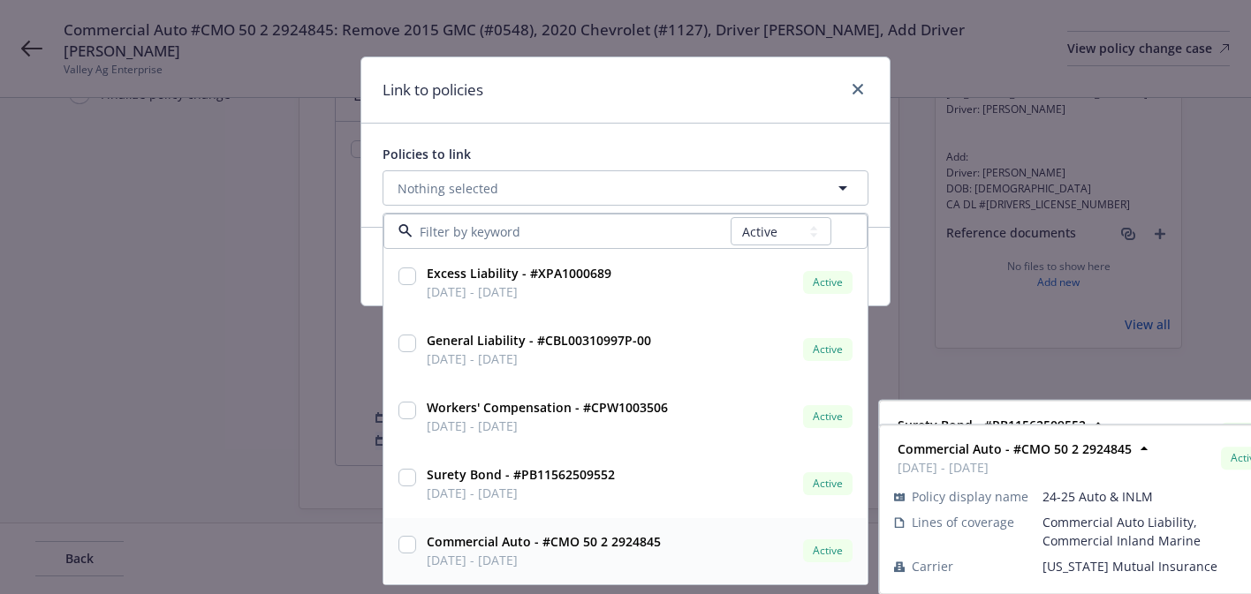
click at [557, 546] on strong "Commercial Auto - #CMO 50 2 2924845" at bounding box center [544, 542] width 234 height 17
checkbox input "true"
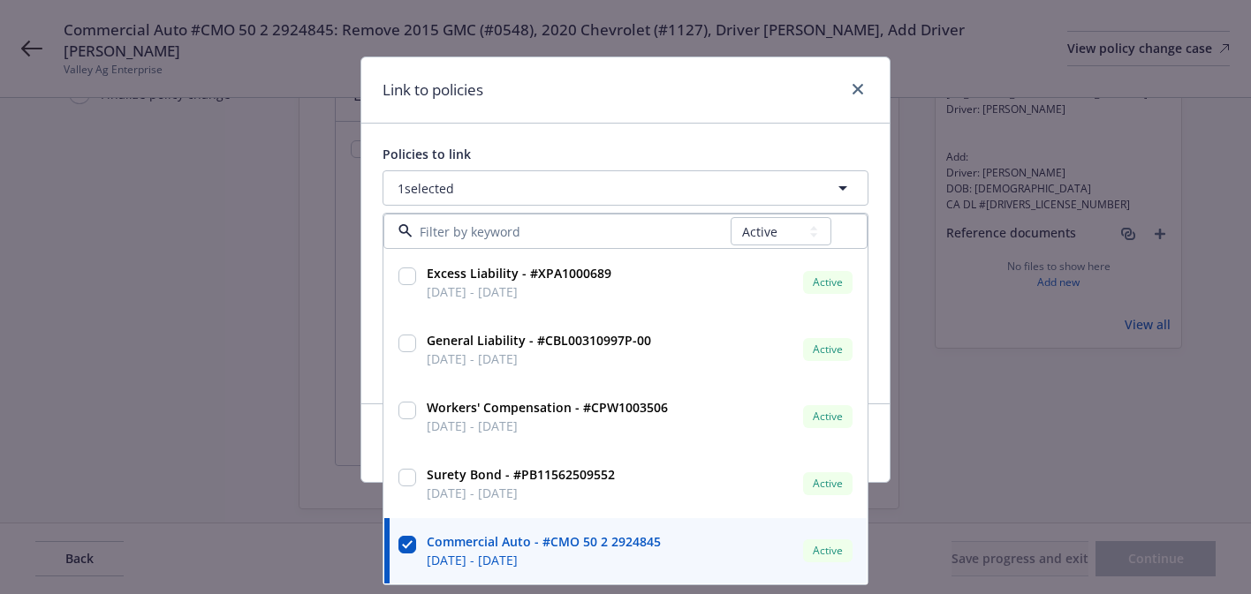
click at [691, 115] on div "Link to policies" at bounding box center [625, 90] width 528 height 66
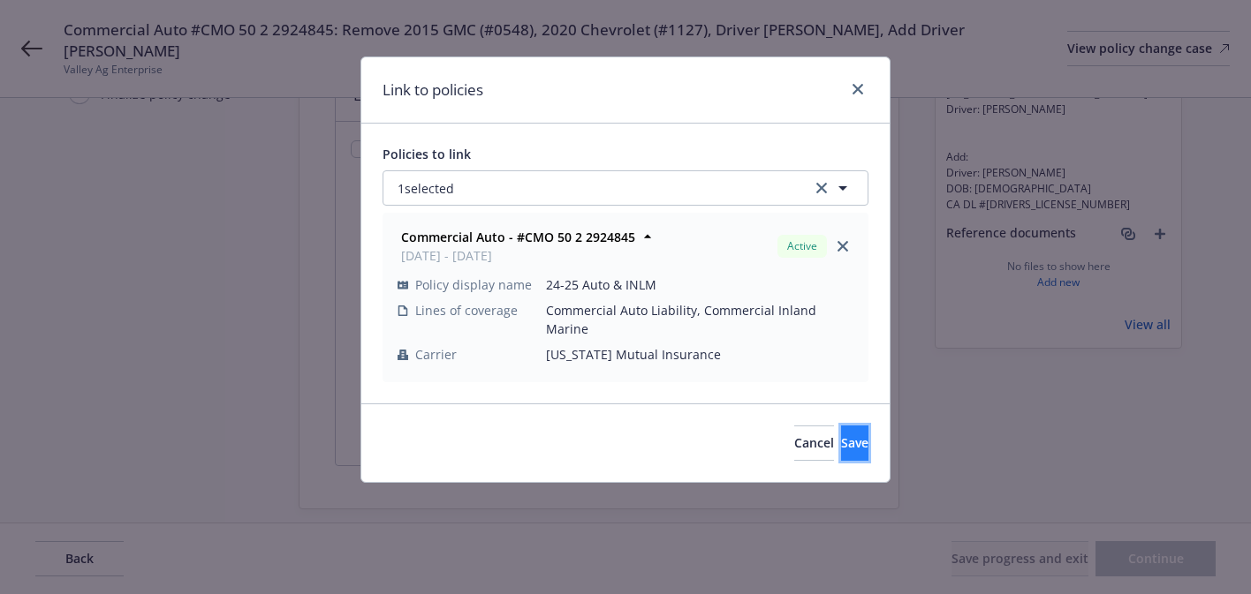
click at [841, 426] on button "Save" at bounding box center [854, 443] width 27 height 35
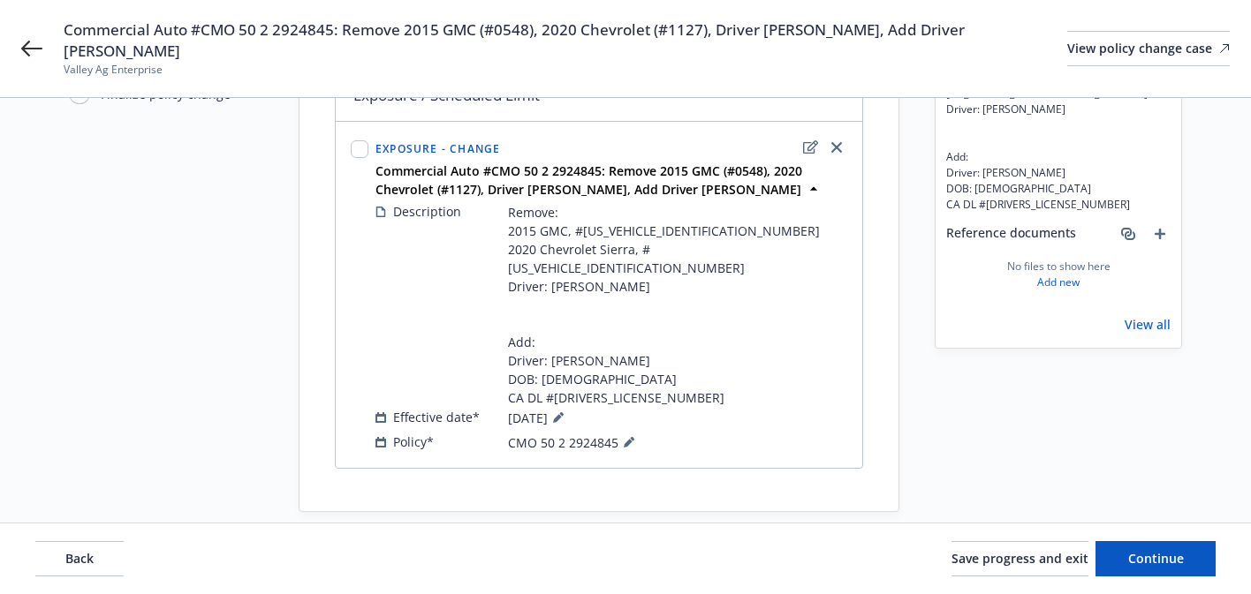
click at [761, 47] on span "Commercial Auto #CMO 50 2 2924845: Remove 2015 GMC (#0548), 2020 Chevrolet (#11…" at bounding box center [565, 40] width 1003 height 42
click at [759, 44] on span "Commercial Auto #CMO 50 2 2924845: Remove 2015 GMC (#0548), 2020 Chevrolet (#11…" at bounding box center [565, 40] width 1003 height 42
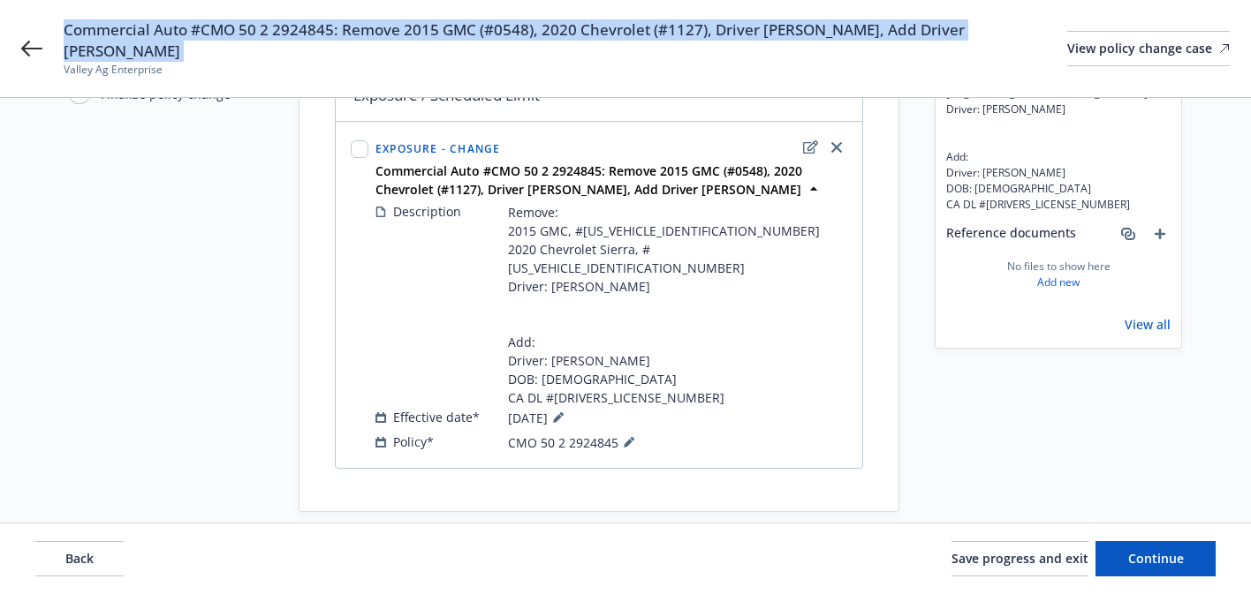
click at [759, 44] on span "Commercial Auto #CMO 50 2 2924845: Remove 2015 GMC (#0548), 2020 Chevrolet (#11…" at bounding box center [565, 40] width 1003 height 42
copy span "Commercial Auto #CMO 50 2 2924845: Remove 2015 GMC (#0548), 2020 Chevrolet (#11…"
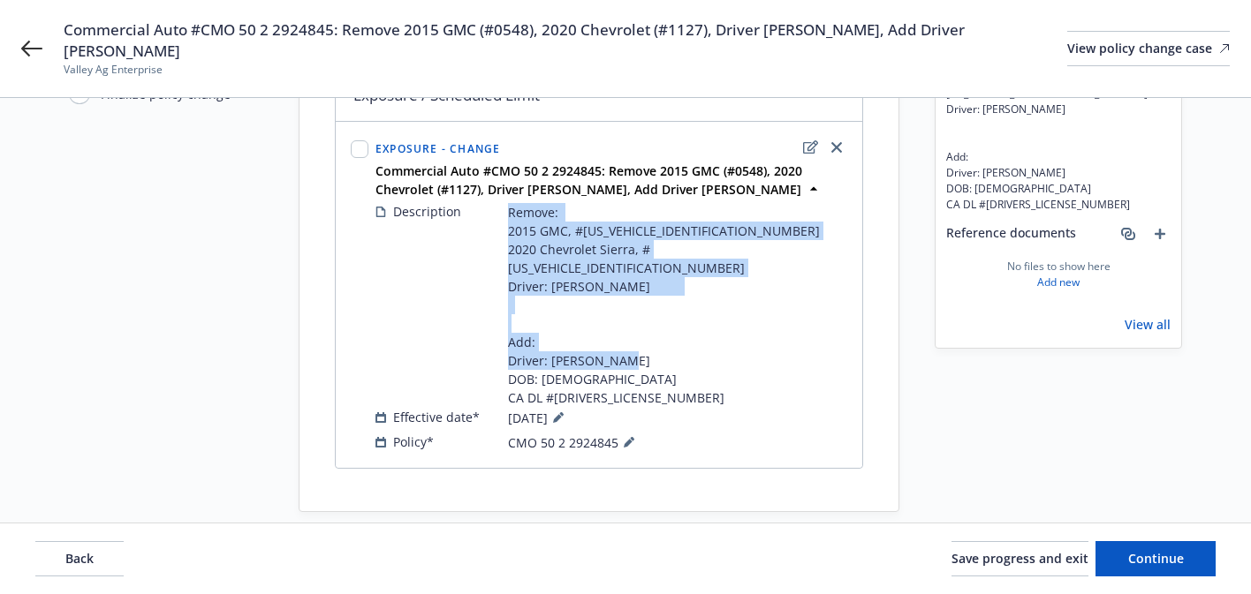
drag, startPoint x: 622, startPoint y: 375, endPoint x: 503, endPoint y: 219, distance: 195.9
click at [503, 219] on div "Description Remove: 2015 GMC, #1GTR1UEC2FZ220548 2020 Chevrolet Sierra, #1GT49R…" at bounding box center [611, 304] width 472 height 205
copy div "Remove: 2015 GMC, #1GTR1UEC2FZ220548 2020 Chevrolet Sierra, #1GT49REY7LF281127 …"
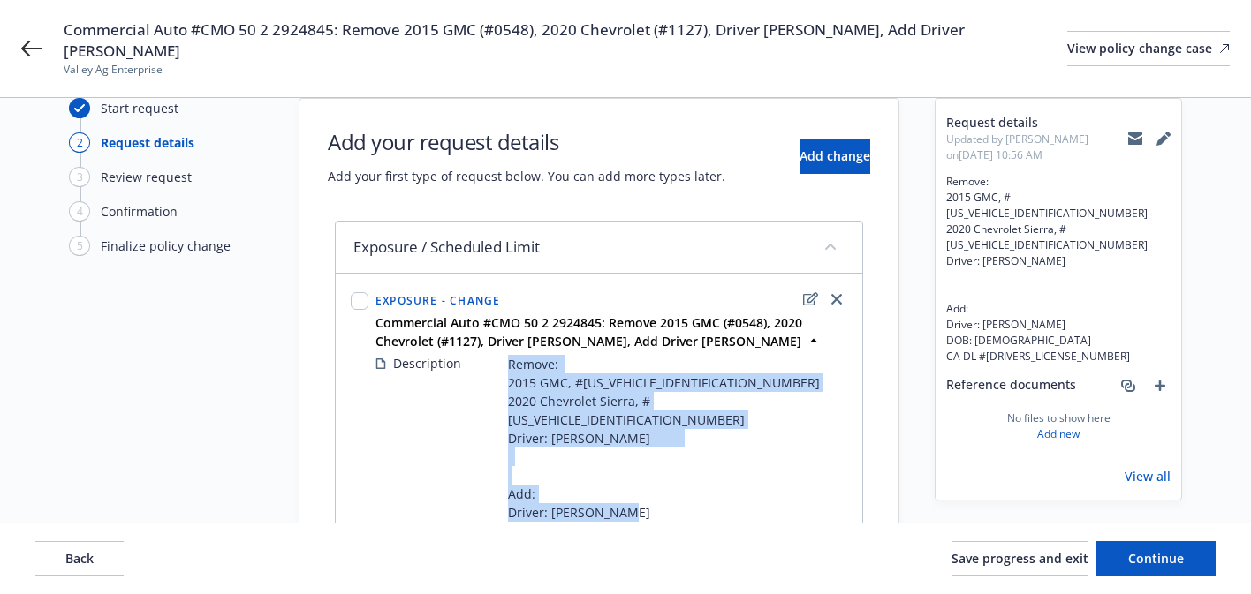
scroll to position [24, 0]
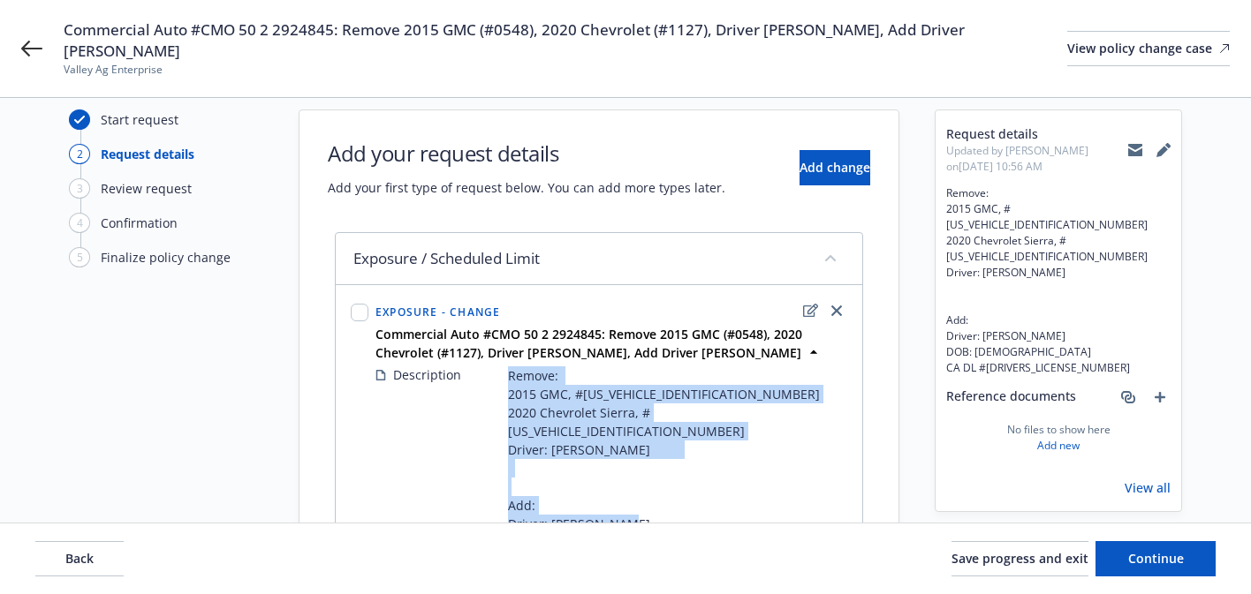
click at [1128, 148] on icon at bounding box center [1135, 152] width 14 height 8
